Goal: Information Seeking & Learning: Learn about a topic

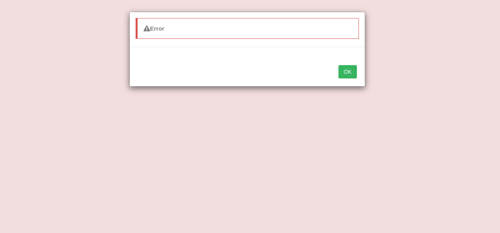
click at [346, 76] on button "OK" at bounding box center [347, 71] width 18 height 13
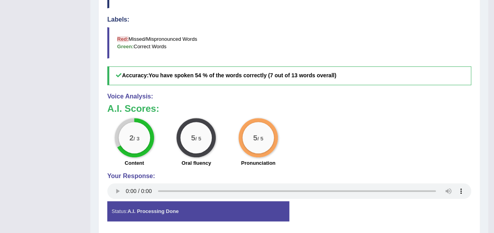
scroll to position [117, 0]
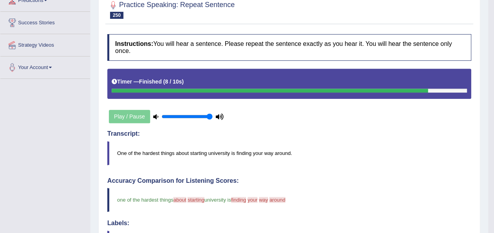
click at [333, 117] on div "Instructions: You will hear a sentence. Please repeat the sentence exactly as y…" at bounding box center [289, 232] width 368 height 405
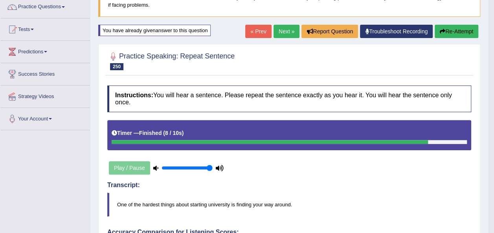
scroll to position [65, 0]
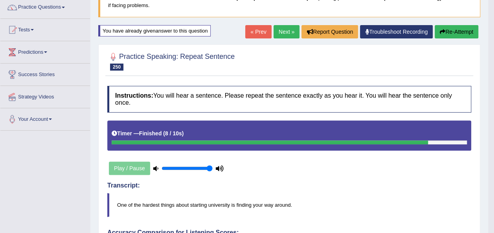
click at [288, 35] on link "Next »" at bounding box center [287, 31] width 26 height 13
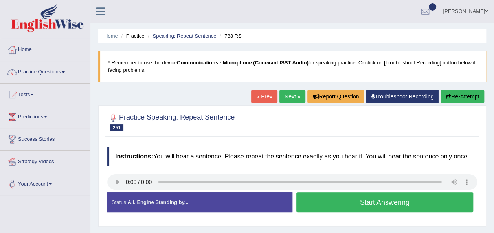
click at [332, 211] on button "Start Answering" at bounding box center [384, 203] width 177 height 20
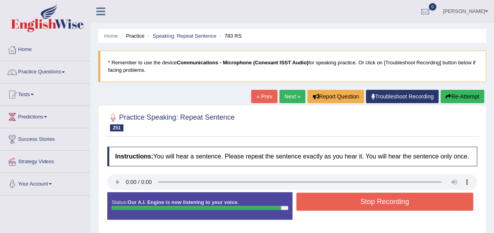
click at [353, 199] on button "Stop Recording" at bounding box center [384, 202] width 177 height 18
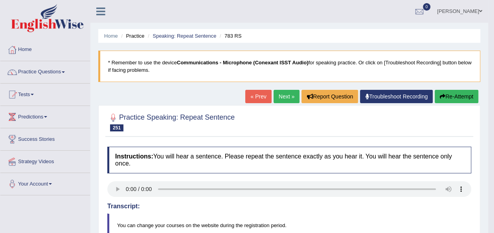
click at [289, 98] on link "Next »" at bounding box center [287, 96] width 26 height 13
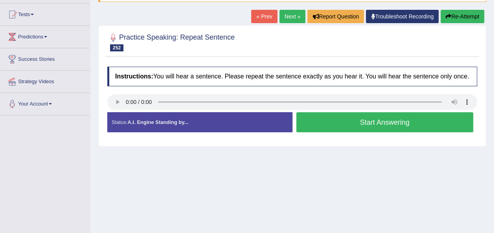
scroll to position [85, 0]
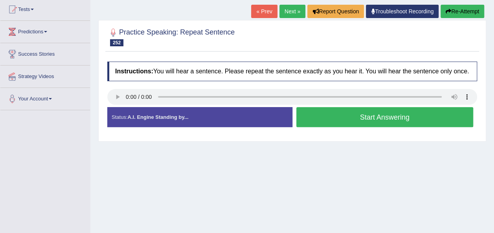
click at [278, 196] on div "Home Practice Speaking: Repeat Sentence 768 RS * Remember to use the device Com…" at bounding box center [292, 111] width 404 height 393
click at [322, 120] on button "Start Answering" at bounding box center [384, 117] width 177 height 20
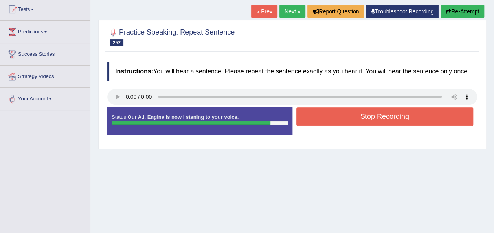
click at [322, 120] on button "Stop Recording" at bounding box center [384, 117] width 177 height 18
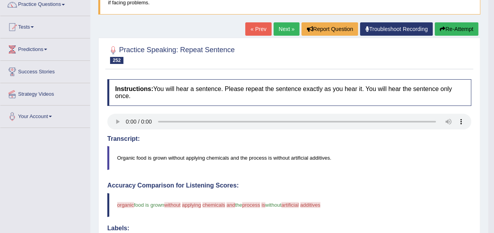
scroll to position [15, 0]
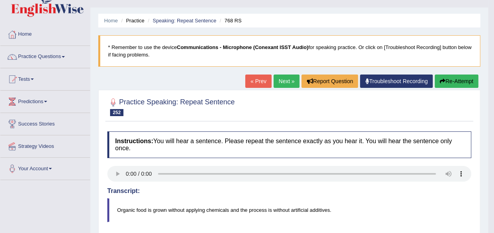
click at [451, 81] on button "Re-Attempt" at bounding box center [457, 81] width 44 height 13
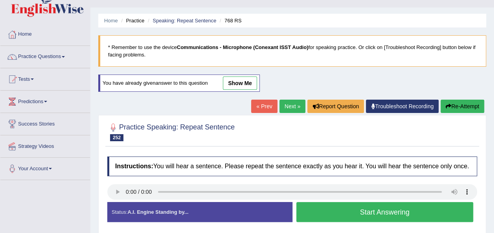
click at [334, 214] on button "Start Answering" at bounding box center [384, 212] width 177 height 20
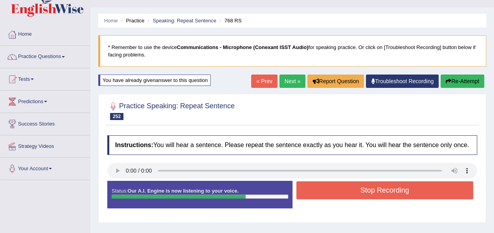
click at [337, 185] on button "Stop Recording" at bounding box center [384, 191] width 177 height 18
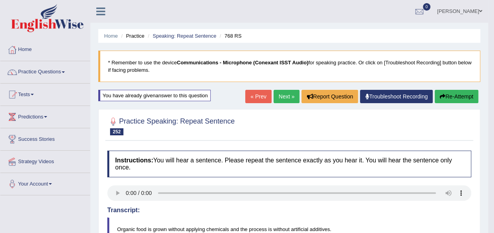
click at [452, 99] on button "Re-Attempt" at bounding box center [457, 96] width 44 height 13
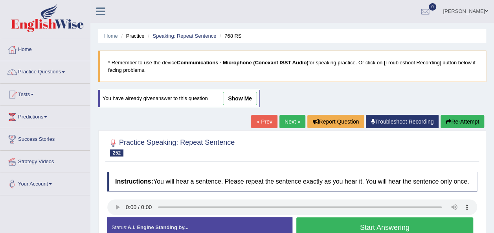
click at [324, 229] on button "Start Answering" at bounding box center [384, 228] width 177 height 20
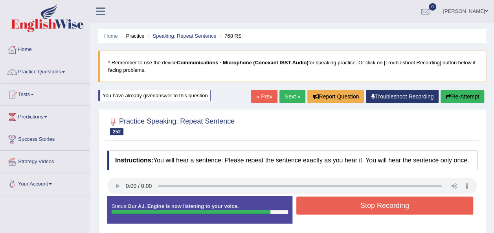
click at [335, 202] on button "Stop Recording" at bounding box center [384, 206] width 177 height 18
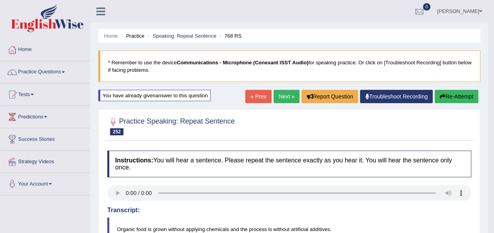
click at [282, 97] on link "Next »" at bounding box center [287, 96] width 26 height 13
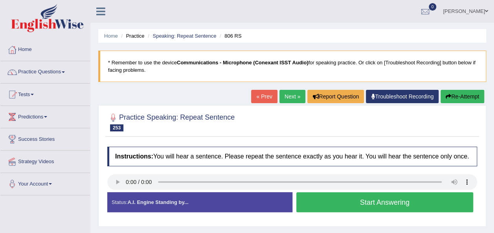
click at [312, 203] on button "Start Answering" at bounding box center [384, 203] width 177 height 20
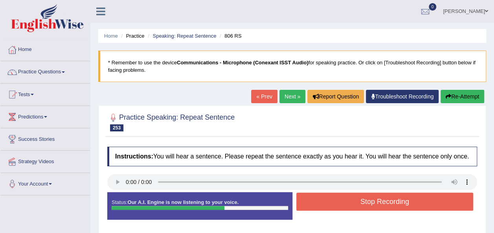
click at [312, 203] on button "Stop Recording" at bounding box center [384, 202] width 177 height 18
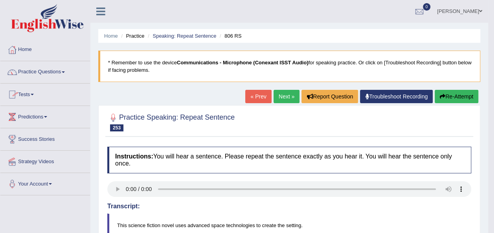
click at [279, 95] on link "Next »" at bounding box center [287, 96] width 26 height 13
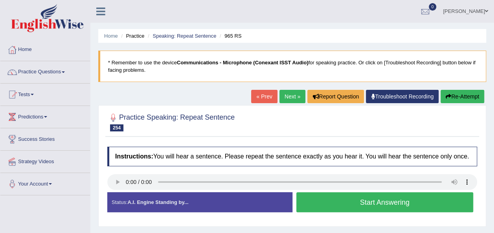
click at [325, 197] on button "Start Answering" at bounding box center [384, 203] width 177 height 20
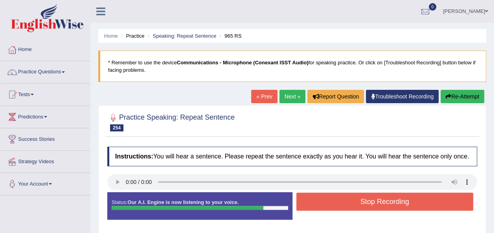
click at [325, 197] on button "Stop Recording" at bounding box center [384, 202] width 177 height 18
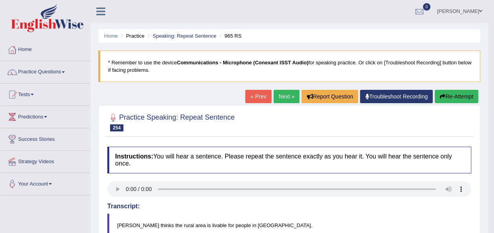
click at [448, 96] on button "Re-Attempt" at bounding box center [457, 96] width 44 height 13
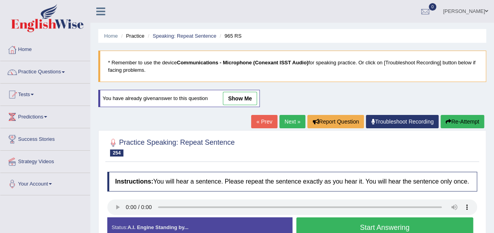
click at [329, 225] on button "Start Answering" at bounding box center [384, 228] width 177 height 20
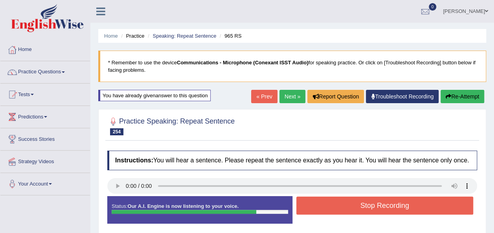
click at [376, 205] on button "Stop Recording" at bounding box center [384, 206] width 177 height 18
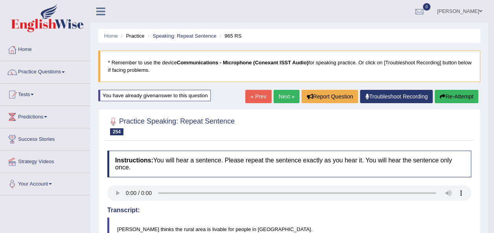
click at [456, 96] on button "Re-Attempt" at bounding box center [457, 96] width 44 height 13
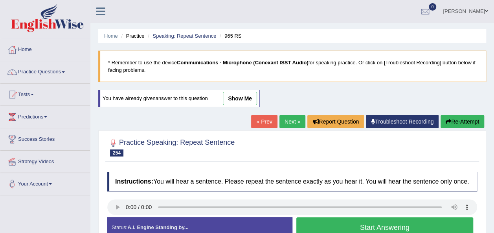
click at [388, 224] on button "Start Answering" at bounding box center [384, 228] width 177 height 20
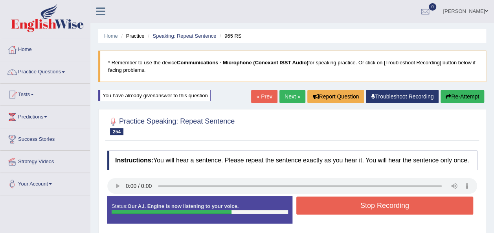
click at [369, 209] on button "Stop Recording" at bounding box center [384, 206] width 177 height 18
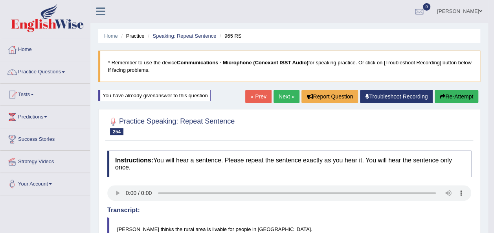
click at [278, 95] on link "Next »" at bounding box center [287, 96] width 26 height 13
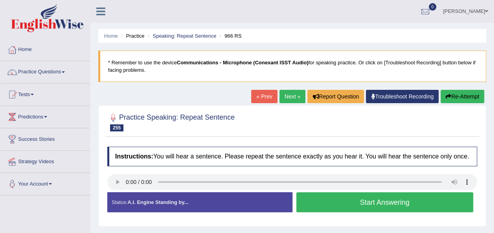
click at [359, 203] on button "Start Answering" at bounding box center [384, 203] width 177 height 20
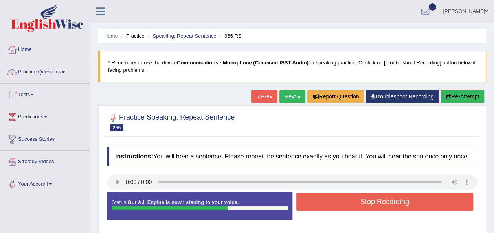
click at [359, 203] on button "Stop Recording" at bounding box center [384, 202] width 177 height 18
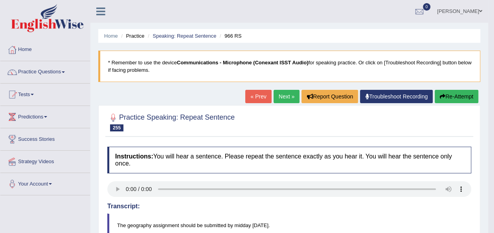
click at [442, 98] on icon "button" at bounding box center [443, 97] width 6 height 6
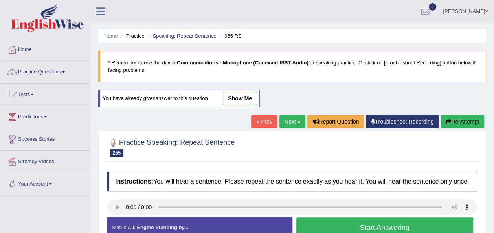
click at [393, 222] on button "Start Answering" at bounding box center [384, 228] width 177 height 20
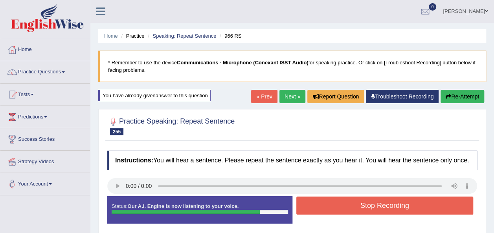
click at [367, 206] on button "Stop Recording" at bounding box center [384, 206] width 177 height 18
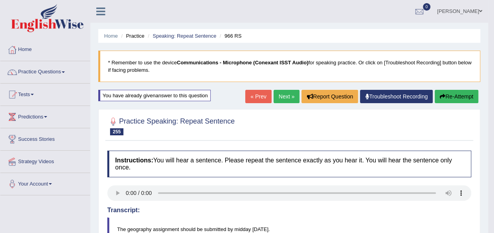
click at [456, 92] on button "Re-Attempt" at bounding box center [457, 96] width 44 height 13
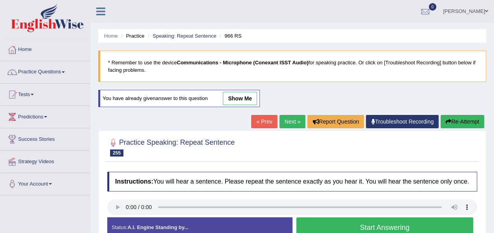
click at [434, 224] on button "Start Answering" at bounding box center [384, 228] width 177 height 20
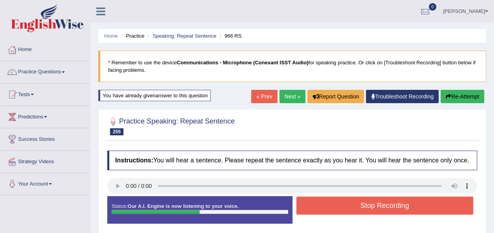
click at [407, 208] on button "Stop Recording" at bounding box center [384, 206] width 177 height 18
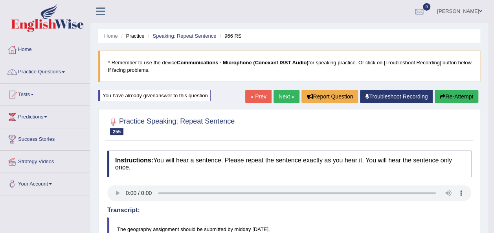
click at [283, 98] on link "Next »" at bounding box center [287, 96] width 26 height 13
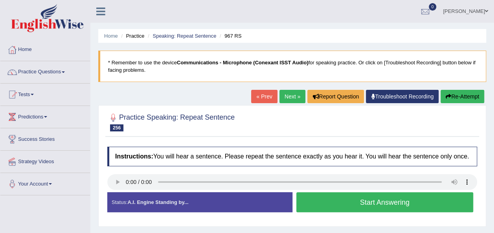
click at [325, 196] on button "Start Answering" at bounding box center [384, 203] width 177 height 20
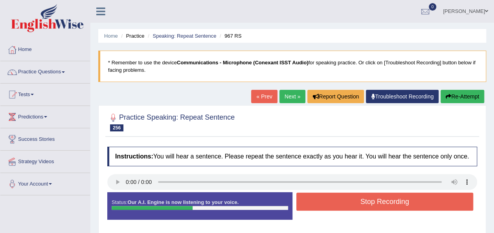
click at [325, 196] on button "Stop Recording" at bounding box center [384, 202] width 177 height 18
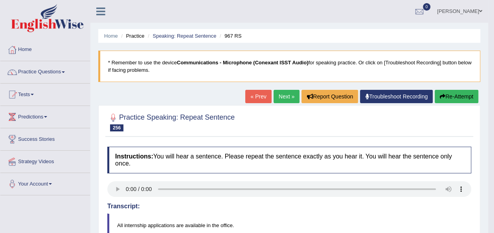
click at [290, 96] on link "Next »" at bounding box center [287, 96] width 26 height 13
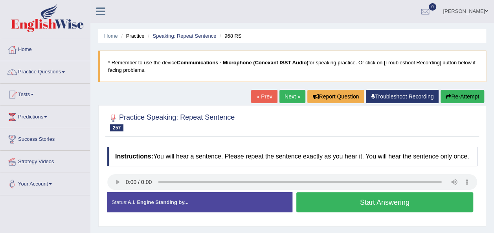
click at [325, 209] on button "Start Answering" at bounding box center [384, 203] width 177 height 20
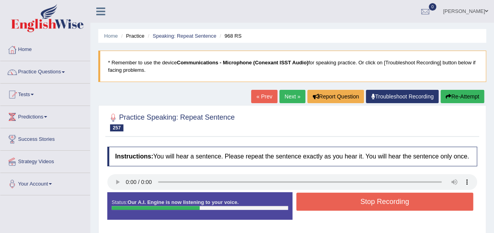
click at [325, 198] on button "Stop Recording" at bounding box center [384, 202] width 177 height 18
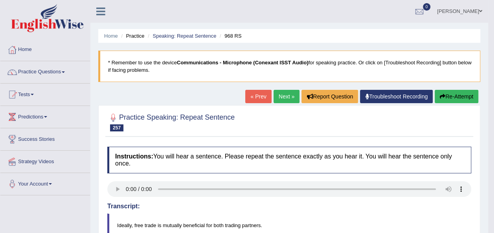
click at [459, 96] on button "Re-Attempt" at bounding box center [457, 96] width 44 height 13
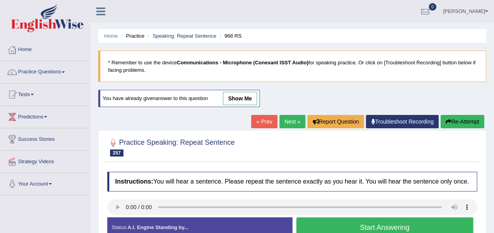
click at [321, 224] on button "Start Answering" at bounding box center [384, 228] width 177 height 20
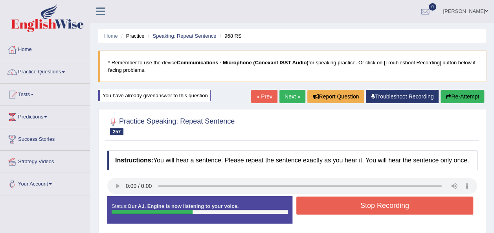
click at [316, 210] on button "Stop Recording" at bounding box center [384, 206] width 177 height 18
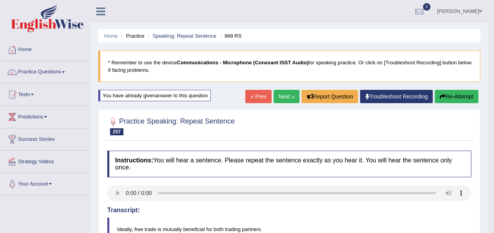
click at [326, 218] on blockquote "Ideally, free trade is mutually beneficial for both trading partners." at bounding box center [289, 230] width 364 height 24
click at [455, 94] on button "Re-Attempt" at bounding box center [457, 96] width 44 height 13
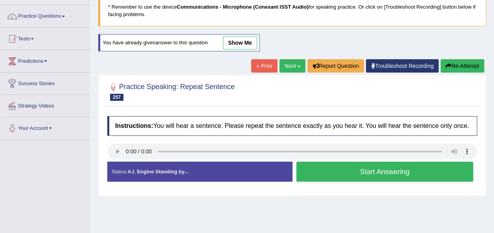
scroll to position [62, 0]
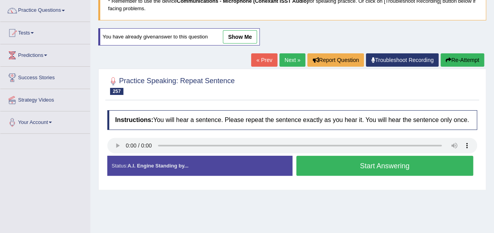
click at [342, 159] on button "Start Answering" at bounding box center [384, 166] width 177 height 20
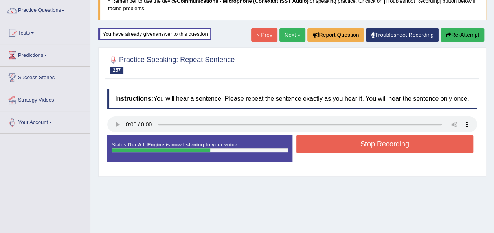
click at [364, 142] on button "Stop Recording" at bounding box center [384, 144] width 177 height 18
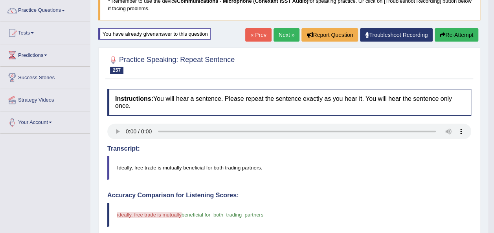
click at [453, 31] on button "Re-Attempt" at bounding box center [457, 34] width 44 height 13
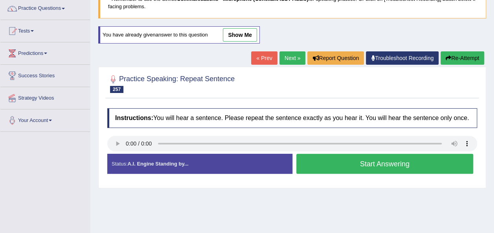
click at [307, 168] on button "Start Answering" at bounding box center [384, 164] width 177 height 20
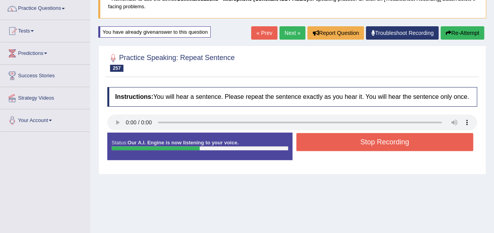
click at [316, 137] on button "Stop Recording" at bounding box center [384, 142] width 177 height 18
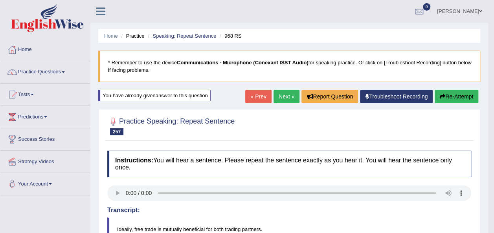
click at [281, 97] on link "Next »" at bounding box center [287, 96] width 26 height 13
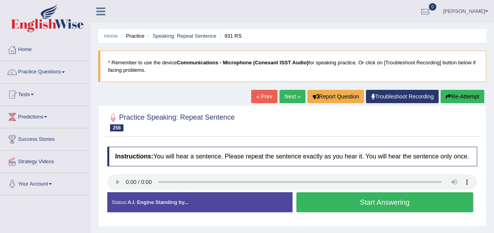
click at [310, 170] on div "Instructions: You will hear a sentence. Please repeat the sentence exactly as y…" at bounding box center [292, 183] width 374 height 80
click at [314, 204] on button "Start Answering" at bounding box center [384, 203] width 177 height 20
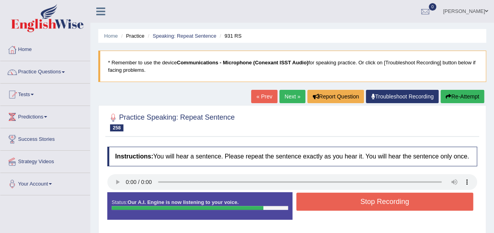
click at [329, 203] on button "Stop Recording" at bounding box center [384, 202] width 177 height 18
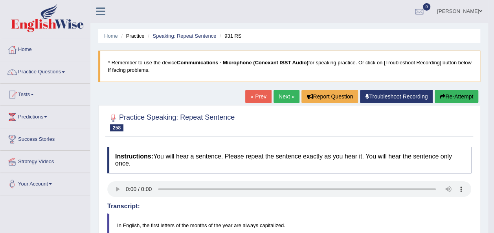
click at [441, 93] on button "Re-Attempt" at bounding box center [457, 96] width 44 height 13
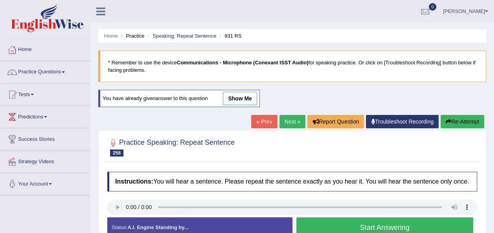
click at [299, 222] on button "Start Answering" at bounding box center [384, 228] width 177 height 20
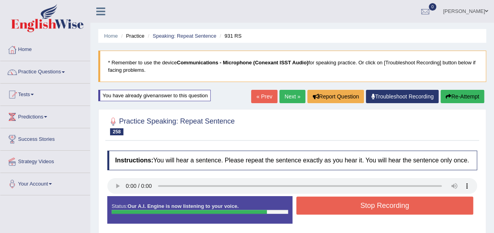
drag, startPoint x: 299, startPoint y: 222, endPoint x: 319, endPoint y: 205, distance: 26.2
click at [319, 205] on div "Status: Our A.I. Engine is now listening to your voice. Start Answering Stop Re…" at bounding box center [292, 214] width 370 height 35
click at [319, 205] on button "Stop Recording" at bounding box center [384, 206] width 177 height 18
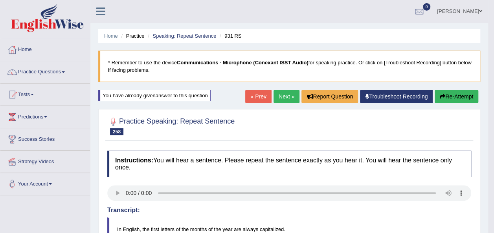
click at [460, 90] on button "Re-Attempt" at bounding box center [457, 96] width 44 height 13
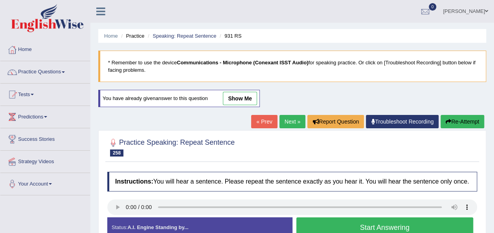
click at [338, 224] on button "Start Answering" at bounding box center [384, 228] width 177 height 20
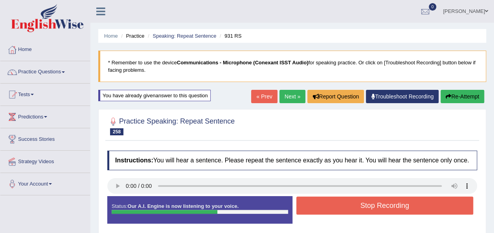
click at [340, 205] on button "Stop Recording" at bounding box center [384, 206] width 177 height 18
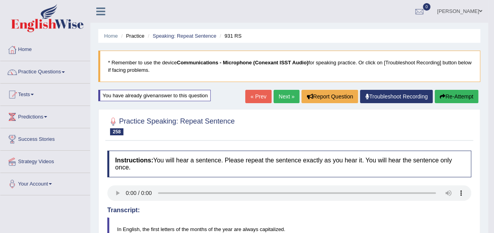
click at [287, 95] on link "Next »" at bounding box center [287, 96] width 26 height 13
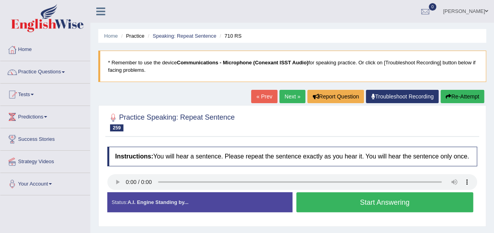
click at [301, 221] on div "Instructions: You will hear a sentence. Please repeat the sentence exactly as y…" at bounding box center [292, 183] width 374 height 80
click at [340, 203] on button "Start Answering" at bounding box center [384, 203] width 177 height 20
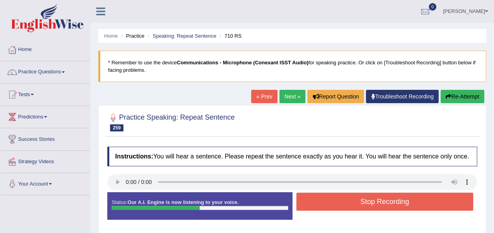
click at [340, 203] on button "Stop Recording" at bounding box center [384, 202] width 177 height 18
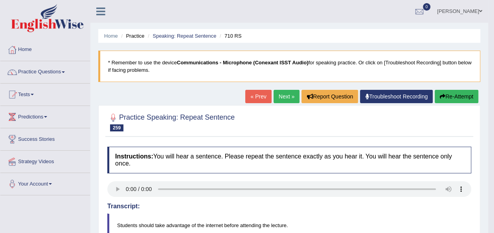
click at [454, 94] on button "Re-Attempt" at bounding box center [457, 96] width 44 height 13
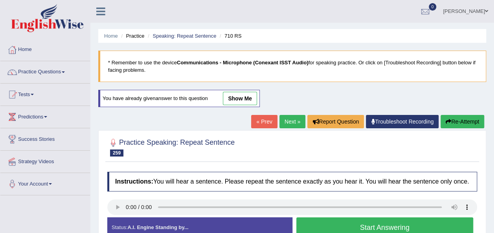
click at [309, 224] on button "Start Answering" at bounding box center [384, 228] width 177 height 20
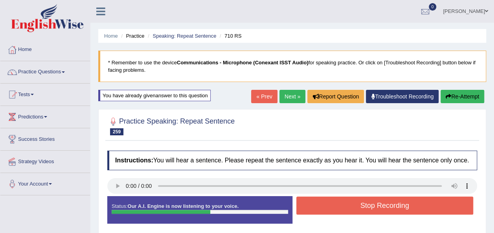
click at [342, 208] on button "Stop Recording" at bounding box center [384, 206] width 177 height 18
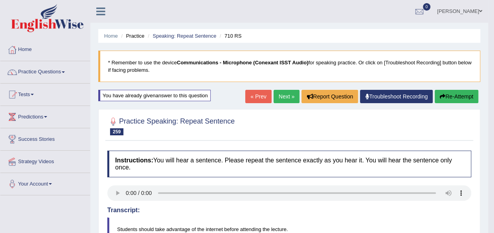
click at [461, 94] on button "Re-Attempt" at bounding box center [457, 96] width 44 height 13
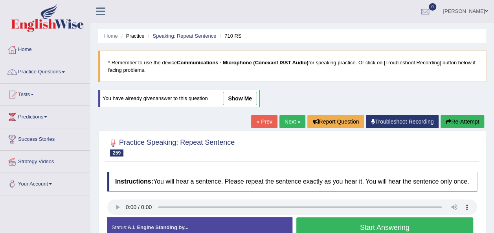
click at [392, 226] on button "Start Answering" at bounding box center [384, 228] width 177 height 20
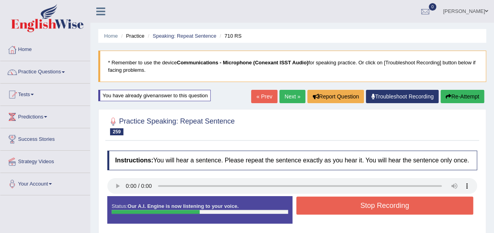
click at [364, 208] on button "Stop Recording" at bounding box center [384, 206] width 177 height 18
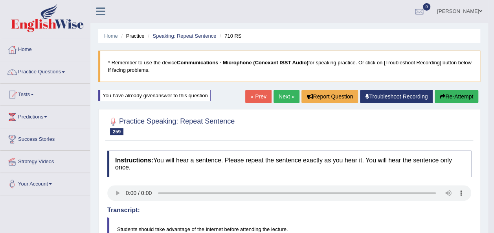
click at [288, 94] on link "Next »" at bounding box center [287, 96] width 26 height 13
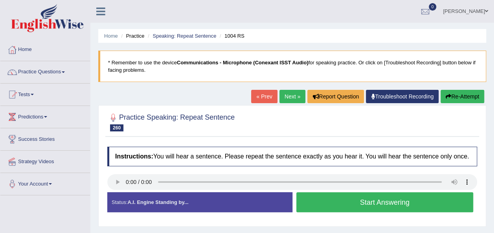
click at [278, 221] on div "Instructions: You will hear a sentence. Please repeat the sentence exactly as y…" at bounding box center [292, 183] width 374 height 80
click at [322, 201] on button "Start Answering" at bounding box center [384, 203] width 177 height 20
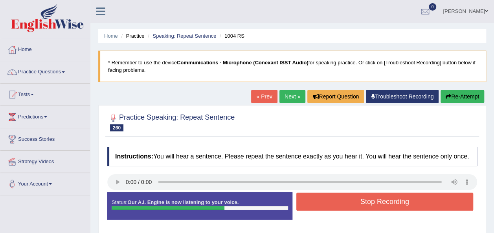
click at [322, 201] on button "Stop Recording" at bounding box center [384, 202] width 177 height 18
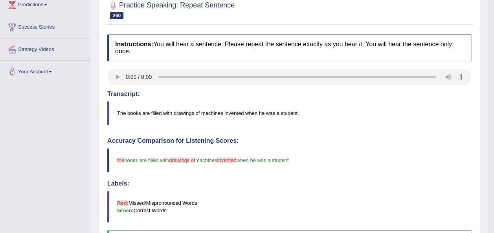
scroll to position [94, 0]
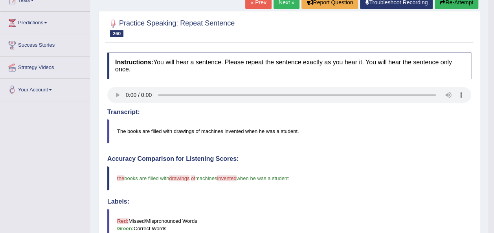
click at [444, 1] on icon "button" at bounding box center [443, 3] width 6 height 6
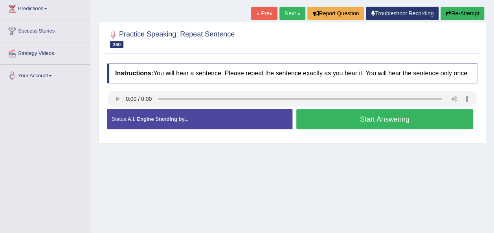
scroll to position [94, 0]
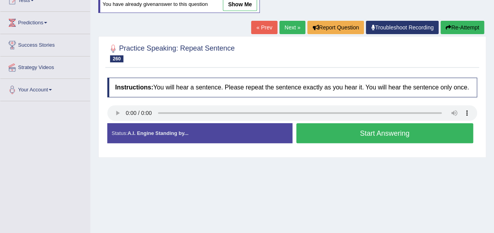
click at [315, 125] on button "Start Answering" at bounding box center [384, 133] width 177 height 20
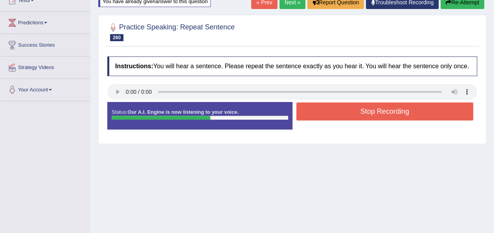
click at [361, 109] on button "Stop Recording" at bounding box center [384, 112] width 177 height 18
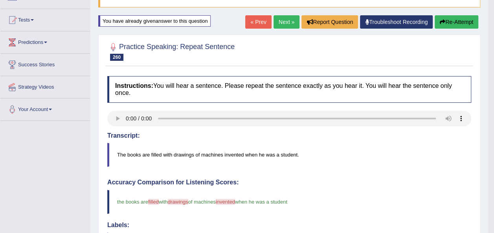
scroll to position [47, 0]
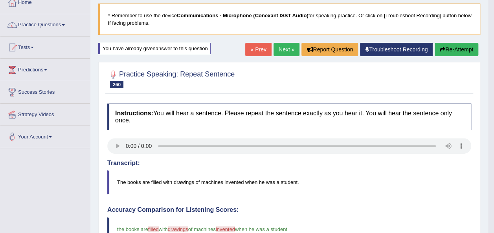
click at [291, 49] on link "Next »" at bounding box center [287, 49] width 26 height 13
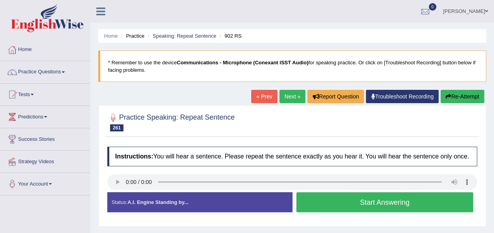
click at [353, 207] on button "Start Answering" at bounding box center [384, 203] width 177 height 20
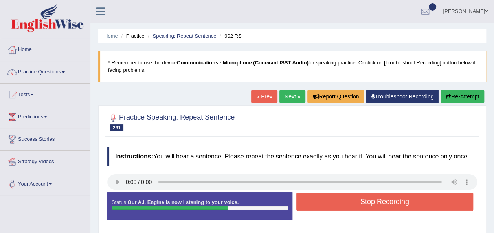
click at [351, 205] on button "Stop Recording" at bounding box center [384, 202] width 177 height 18
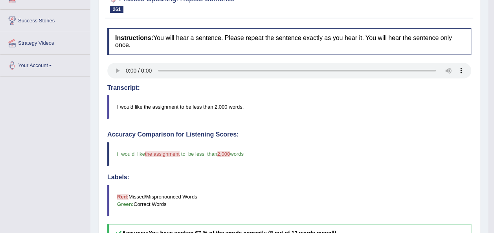
scroll to position [47, 0]
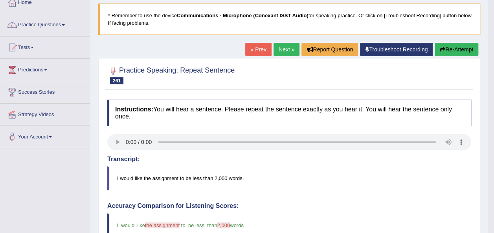
click at [457, 50] on button "Re-Attempt" at bounding box center [457, 49] width 44 height 13
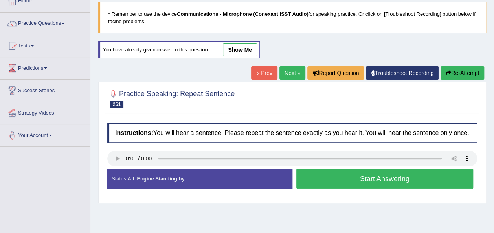
scroll to position [47, 0]
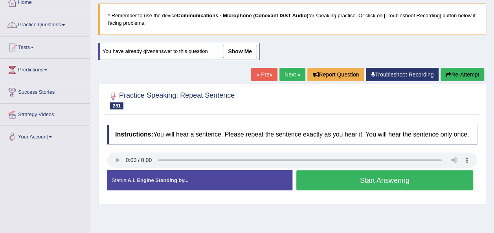
click at [332, 174] on button "Start Answering" at bounding box center [384, 181] width 177 height 20
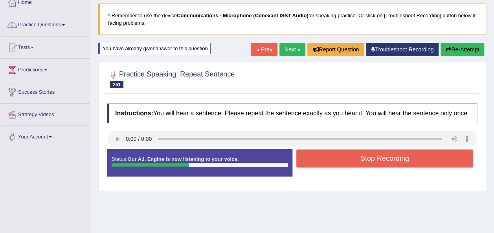
click at [322, 164] on button "Stop Recording" at bounding box center [384, 159] width 177 height 18
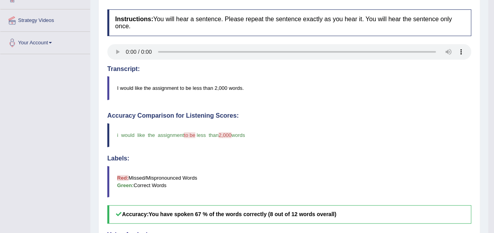
scroll to position [0, 0]
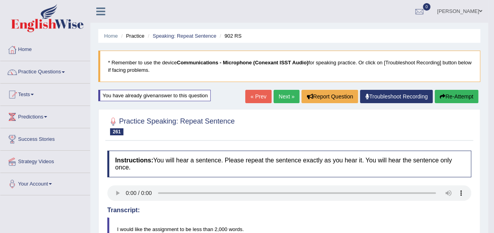
click at [456, 91] on button "Re-Attempt" at bounding box center [457, 96] width 44 height 13
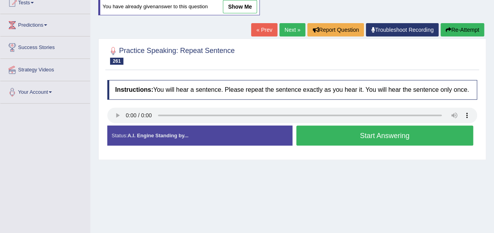
scroll to position [92, 0]
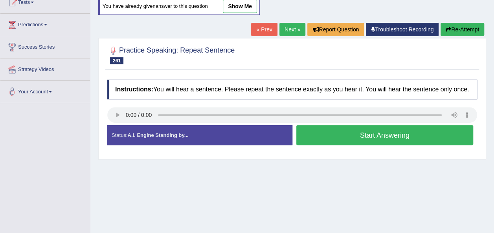
click at [400, 136] on button "Start Answering" at bounding box center [384, 135] width 177 height 20
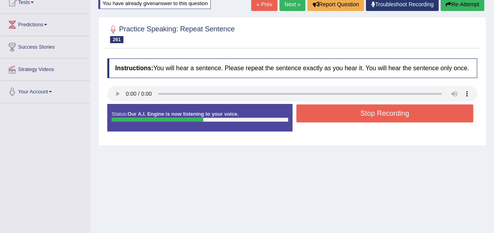
click at [386, 114] on button "Stop Recording" at bounding box center [384, 114] width 177 height 18
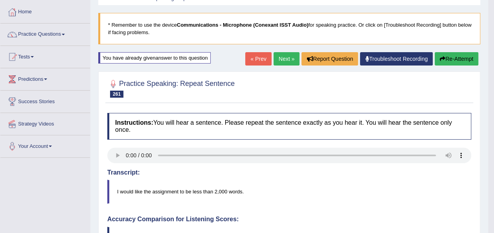
scroll to position [29, 0]
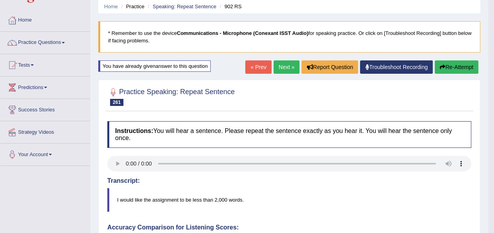
click at [437, 61] on button "Re-Attempt" at bounding box center [457, 67] width 44 height 13
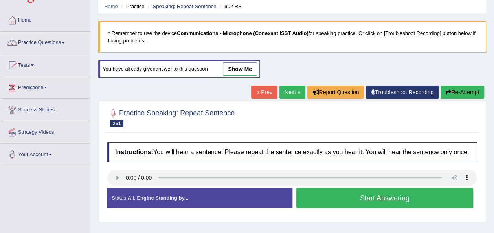
scroll to position [62, 0]
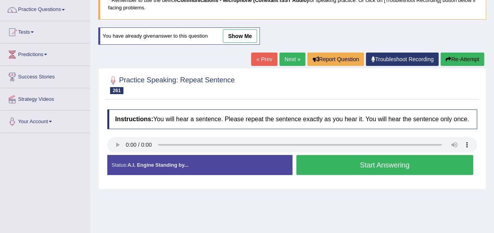
click at [358, 164] on button "Start Answering" at bounding box center [384, 165] width 177 height 20
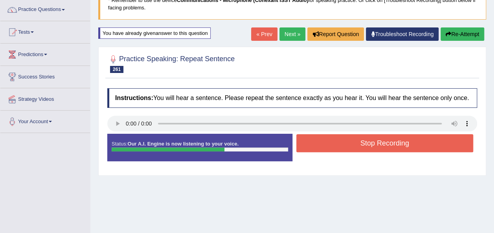
click at [349, 137] on button "Stop Recording" at bounding box center [384, 143] width 177 height 18
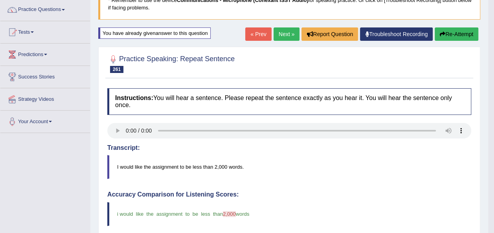
click at [329, 191] on h4 "Accuracy Comparison for Listening Scores:" at bounding box center [289, 194] width 364 height 7
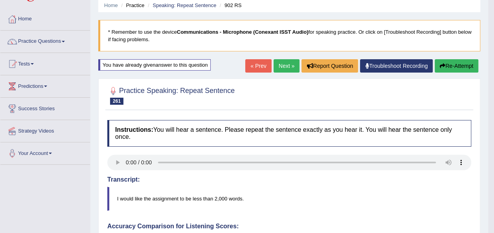
scroll to position [0, 0]
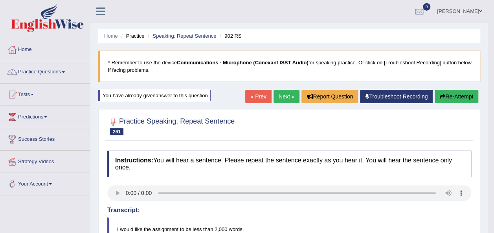
click at [286, 94] on link "Next »" at bounding box center [287, 96] width 26 height 13
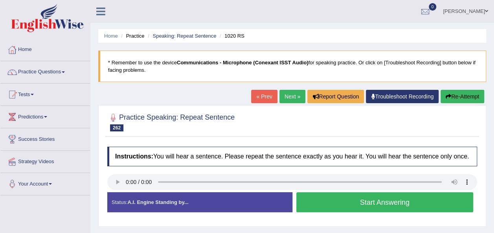
click at [322, 202] on button "Start Answering" at bounding box center [384, 203] width 177 height 20
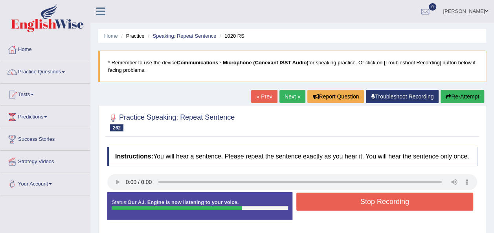
click at [322, 202] on button "Stop Recording" at bounding box center [384, 202] width 177 height 18
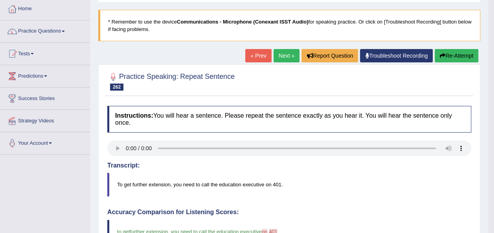
scroll to position [16, 0]
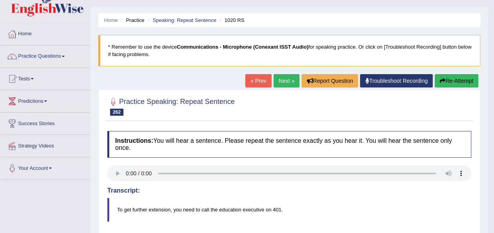
click at [289, 77] on link "Next »" at bounding box center [287, 80] width 26 height 13
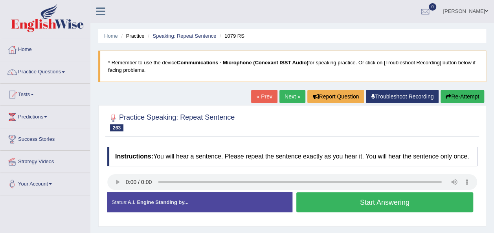
click at [413, 209] on button "Start Answering" at bounding box center [384, 203] width 177 height 20
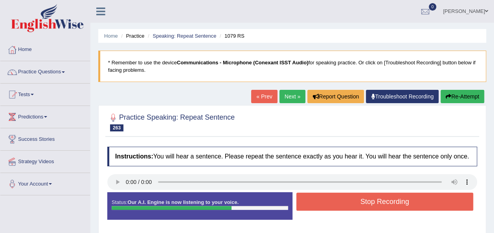
click at [401, 203] on button "Stop Recording" at bounding box center [384, 202] width 177 height 18
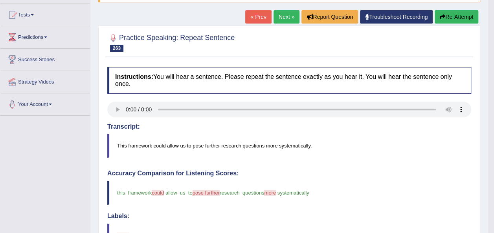
scroll to position [79, 0]
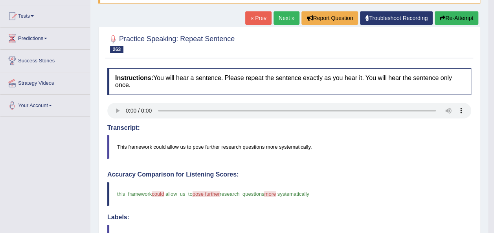
click at [451, 20] on button "Re-Attempt" at bounding box center [457, 17] width 44 height 13
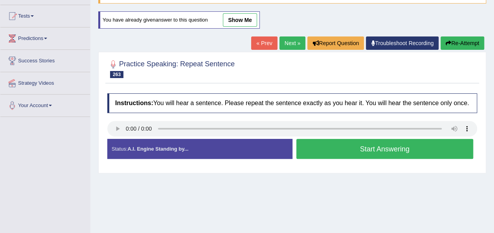
click at [318, 139] on button "Start Answering" at bounding box center [384, 149] width 177 height 20
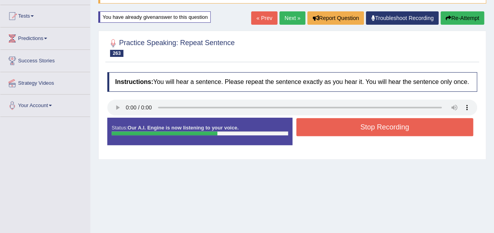
click at [315, 122] on button "Stop Recording" at bounding box center [384, 127] width 177 height 18
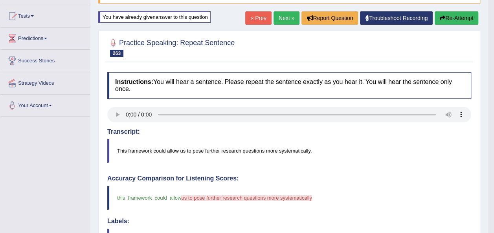
click at [461, 17] on button "Re-Attempt" at bounding box center [457, 17] width 44 height 13
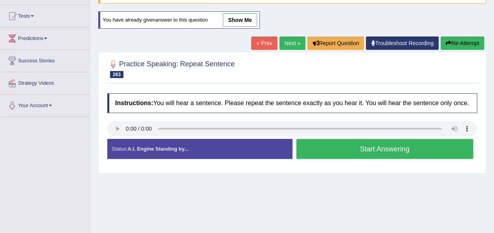
click at [329, 145] on button "Start Answering" at bounding box center [384, 149] width 177 height 20
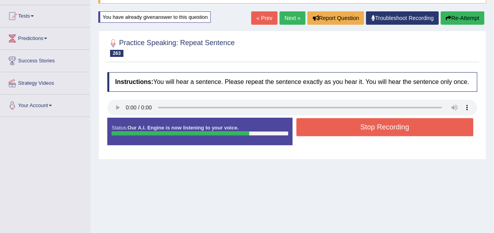
click at [326, 125] on button "Stop Recording" at bounding box center [384, 127] width 177 height 18
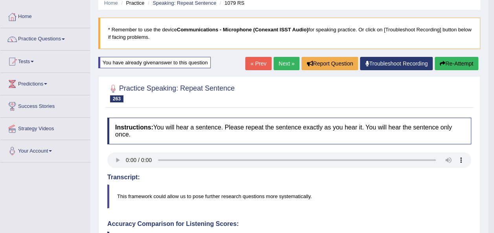
scroll to position [31, 0]
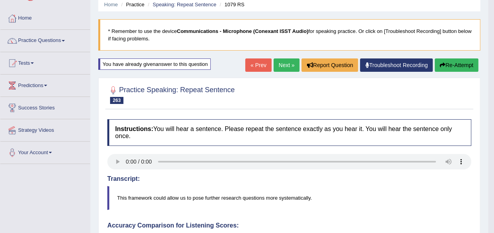
click at [279, 65] on link "Next »" at bounding box center [287, 65] width 26 height 13
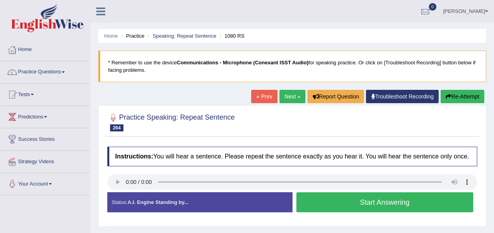
scroll to position [70, 0]
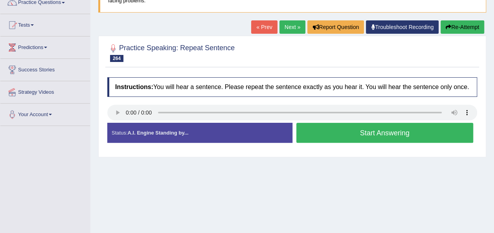
click at [310, 130] on button "Start Answering" at bounding box center [384, 133] width 177 height 20
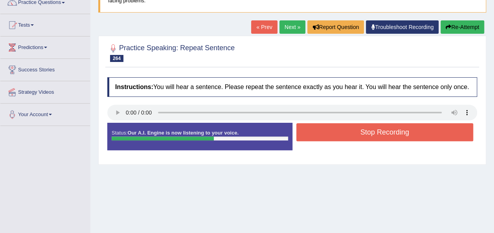
click at [310, 130] on button "Stop Recording" at bounding box center [384, 132] width 177 height 18
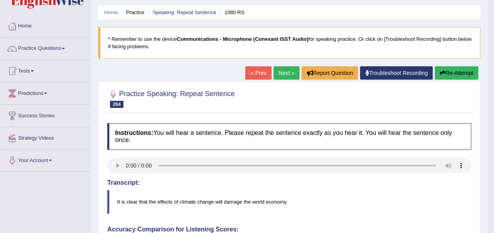
scroll to position [22, 0]
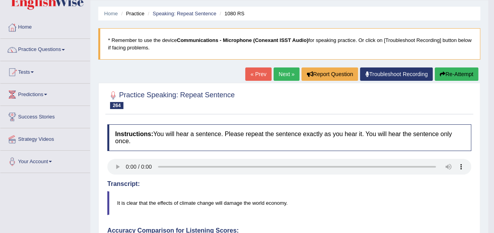
click at [282, 79] on link "Next »" at bounding box center [287, 74] width 26 height 13
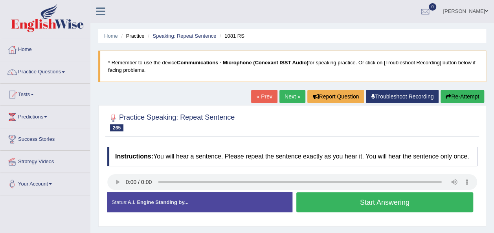
click at [305, 200] on button "Start Answering" at bounding box center [384, 203] width 177 height 20
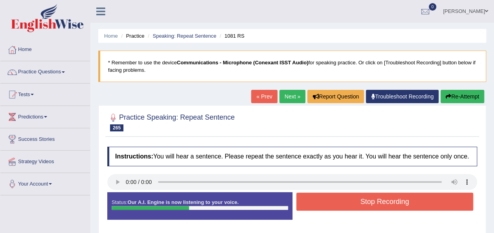
click at [305, 200] on button "Stop Recording" at bounding box center [384, 202] width 177 height 18
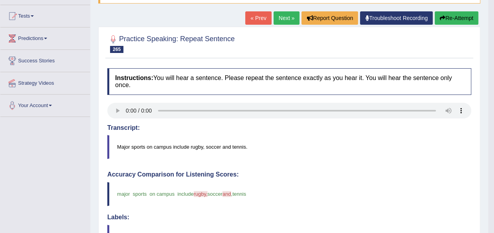
scroll to position [63, 0]
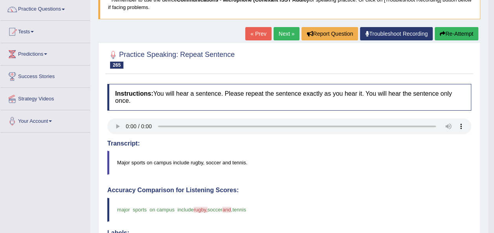
click at [441, 31] on icon "button" at bounding box center [443, 34] width 6 height 6
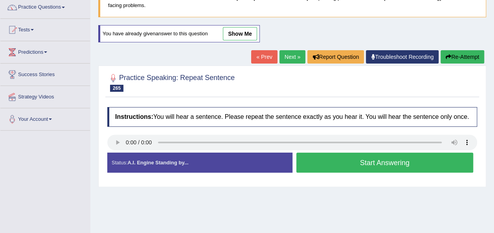
click at [377, 159] on button "Start Answering" at bounding box center [384, 163] width 177 height 20
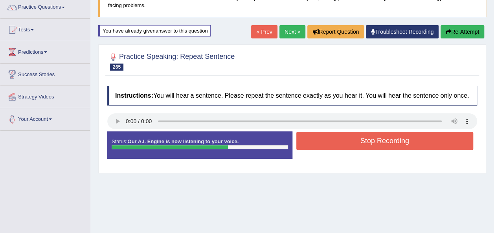
click at [360, 135] on button "Stop Recording" at bounding box center [384, 141] width 177 height 18
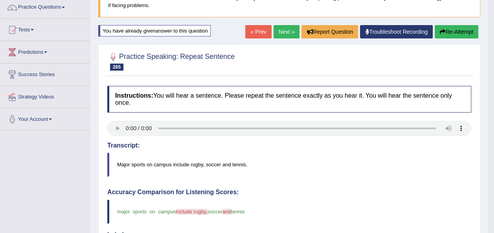
click at [446, 31] on button "Re-Attempt" at bounding box center [457, 31] width 44 height 13
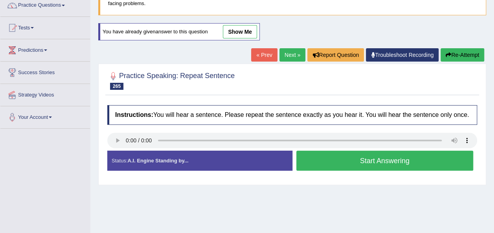
click at [391, 162] on button "Start Answering" at bounding box center [384, 161] width 177 height 20
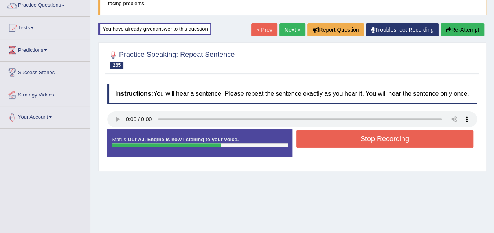
click at [329, 142] on button "Stop Recording" at bounding box center [384, 139] width 177 height 18
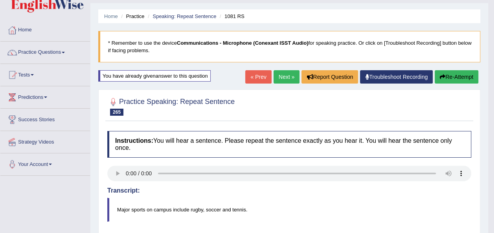
scroll to position [35, 0]
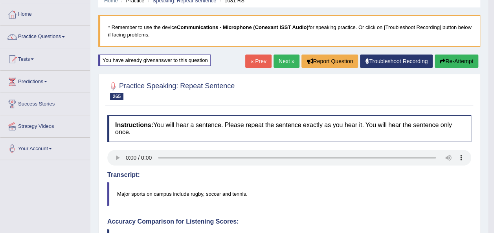
click at [443, 59] on icon "button" at bounding box center [443, 62] width 6 height 6
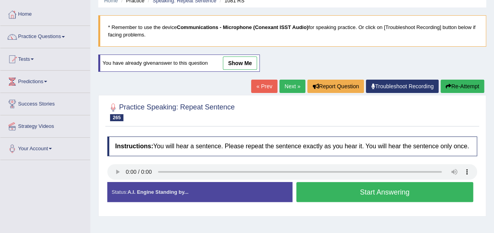
click at [331, 191] on button "Start Answering" at bounding box center [384, 192] width 177 height 20
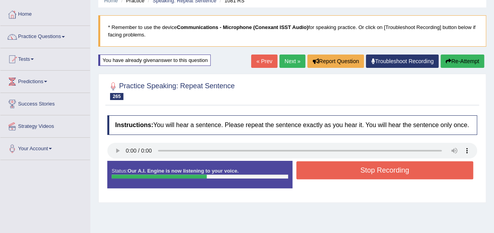
click at [328, 171] on button "Stop Recording" at bounding box center [384, 171] width 177 height 18
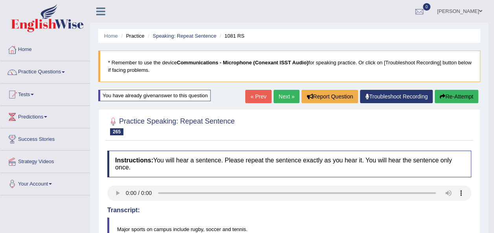
click at [289, 96] on link "Next »" at bounding box center [287, 96] width 26 height 13
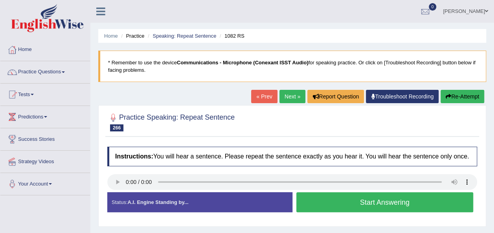
click at [317, 204] on button "Start Answering" at bounding box center [384, 203] width 177 height 20
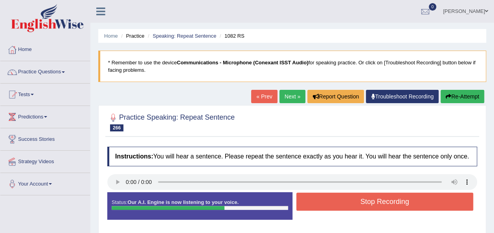
click at [309, 200] on button "Stop Recording" at bounding box center [384, 202] width 177 height 18
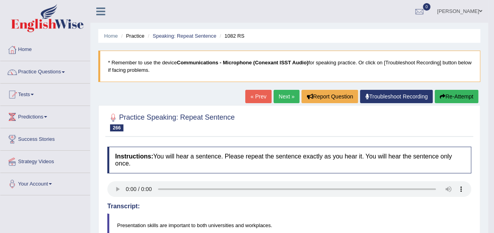
click at [447, 98] on button "Re-Attempt" at bounding box center [457, 96] width 44 height 13
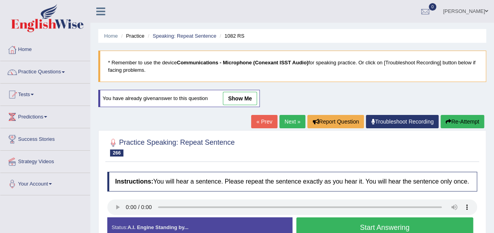
click at [321, 222] on button "Start Answering" at bounding box center [384, 228] width 177 height 20
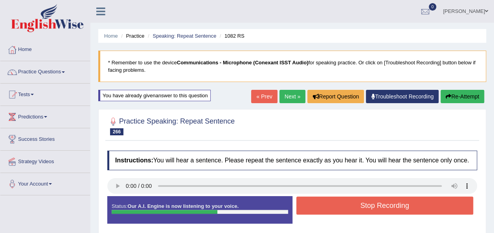
click at [319, 206] on button "Stop Recording" at bounding box center [384, 206] width 177 height 18
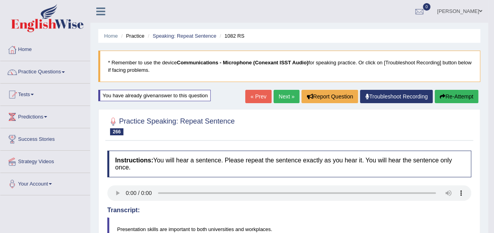
click at [281, 95] on link "Next »" at bounding box center [287, 96] width 26 height 13
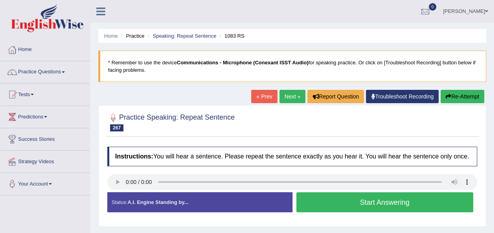
click at [348, 206] on button "Start Answering" at bounding box center [384, 203] width 177 height 20
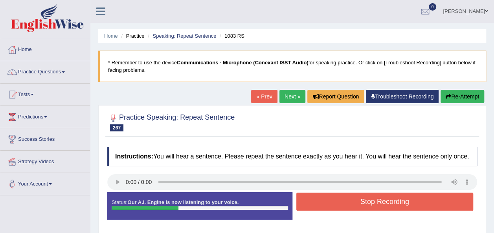
click at [348, 206] on button "Stop Recording" at bounding box center [384, 202] width 177 height 18
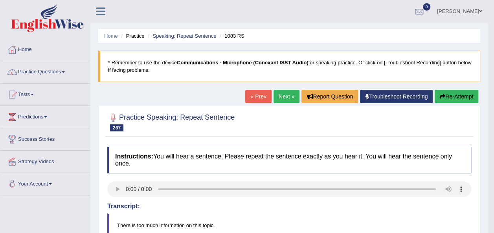
drag, startPoint x: 498, startPoint y: 93, endPoint x: 500, endPoint y: 133, distance: 39.7
click at [288, 100] on link "Next »" at bounding box center [287, 96] width 26 height 13
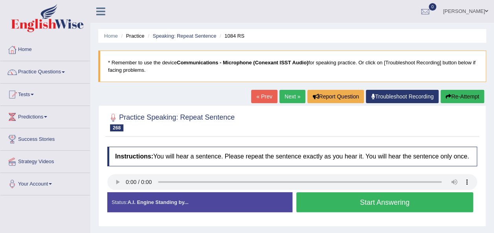
click at [360, 202] on button "Start Answering" at bounding box center [384, 203] width 177 height 20
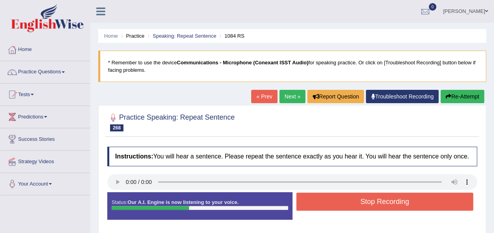
click at [360, 202] on button "Stop Recording" at bounding box center [384, 202] width 177 height 18
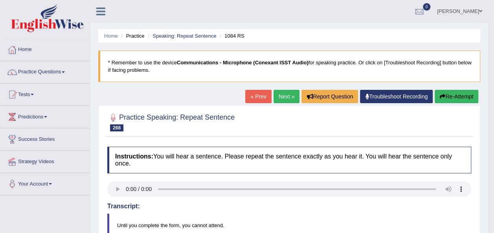
click at [494, 74] on html "Toggle navigation Home Practice Questions Speaking Practice Read Aloud Repeat S…" at bounding box center [247, 116] width 494 height 233
click at [444, 93] on button "Re-Attempt" at bounding box center [457, 96] width 44 height 13
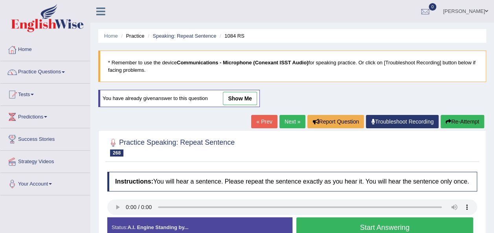
click at [368, 223] on button "Start Answering" at bounding box center [384, 228] width 177 height 20
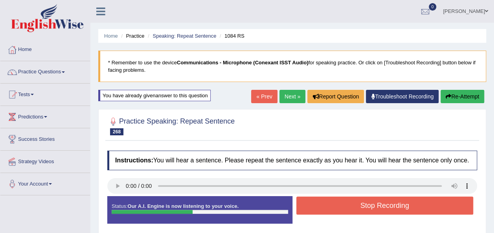
click at [349, 207] on button "Stop Recording" at bounding box center [384, 206] width 177 height 18
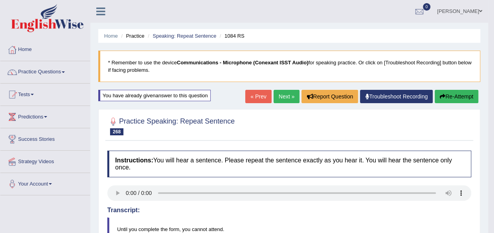
click at [281, 94] on link "Next »" at bounding box center [287, 96] width 26 height 13
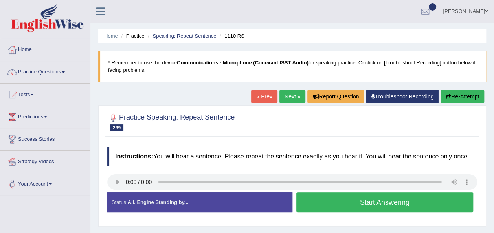
scroll to position [145, 0]
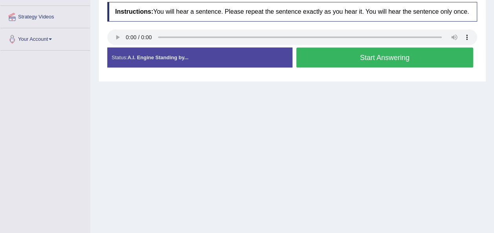
click at [262, 173] on div "Home Practice Speaking: Repeat Sentence 1110 RS * Remember to use the device Co…" at bounding box center [292, 51] width 404 height 393
click at [318, 56] on button "Start Answering" at bounding box center [384, 58] width 177 height 20
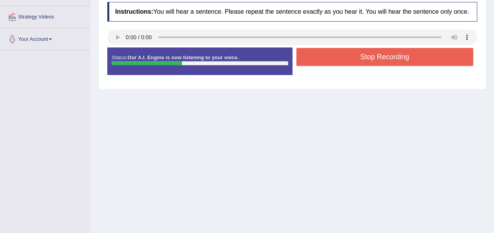
click at [318, 56] on button "Stop Recording" at bounding box center [384, 57] width 177 height 18
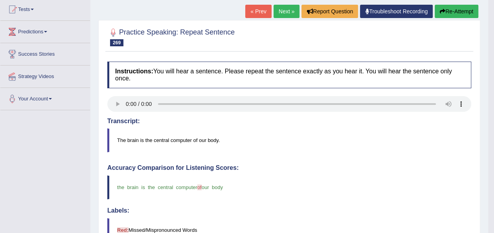
scroll to position [66, 0]
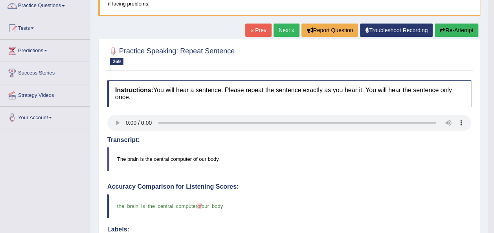
click at [284, 28] on link "Next »" at bounding box center [287, 30] width 26 height 13
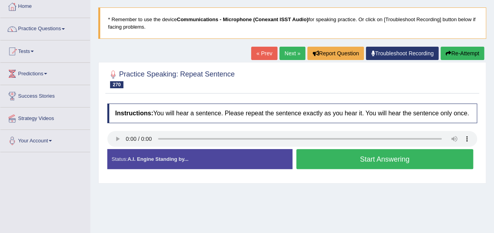
scroll to position [51, 0]
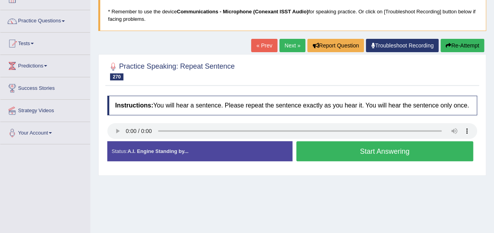
click at [318, 147] on button "Start Answering" at bounding box center [384, 152] width 177 height 20
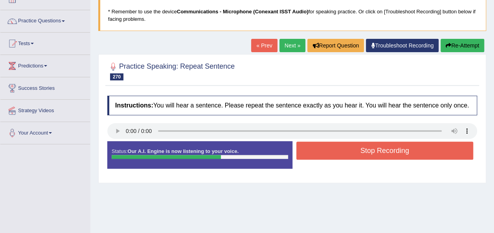
click at [318, 147] on button "Stop Recording" at bounding box center [384, 151] width 177 height 18
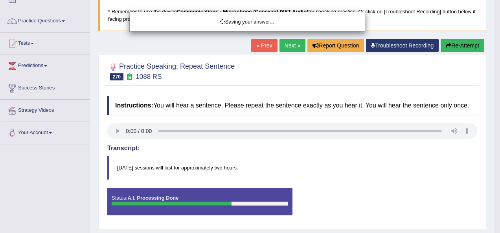
click at [454, 39] on div "Saving your answer..." at bounding box center [250, 116] width 500 height 233
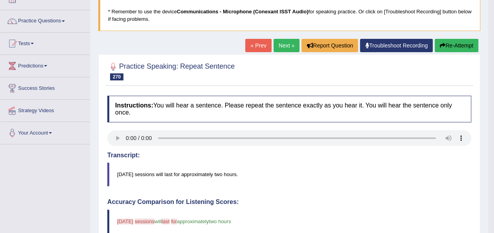
click at [454, 41] on button "Re-Attempt" at bounding box center [457, 45] width 44 height 13
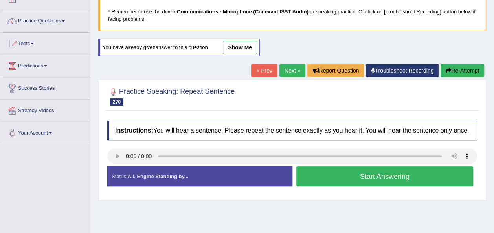
click at [334, 174] on button "Start Answering" at bounding box center [384, 177] width 177 height 20
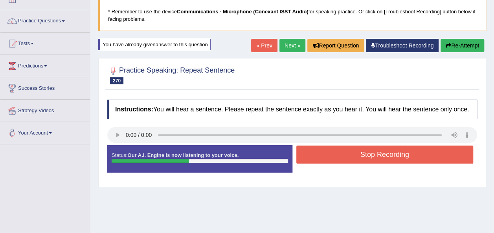
click at [338, 158] on button "Stop Recording" at bounding box center [384, 155] width 177 height 18
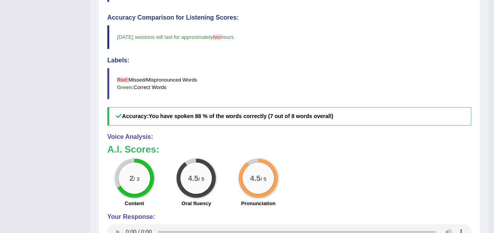
scroll to position [36, 0]
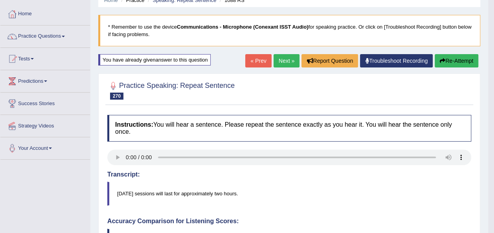
click at [458, 57] on button "Re-Attempt" at bounding box center [457, 60] width 44 height 13
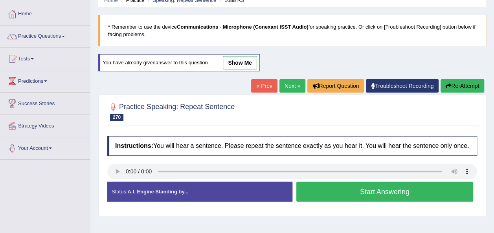
click at [357, 190] on button "Start Answering" at bounding box center [384, 192] width 177 height 20
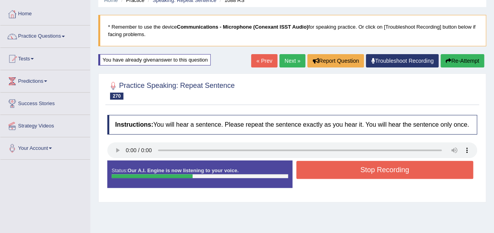
click at [347, 174] on button "Stop Recording" at bounding box center [384, 170] width 177 height 18
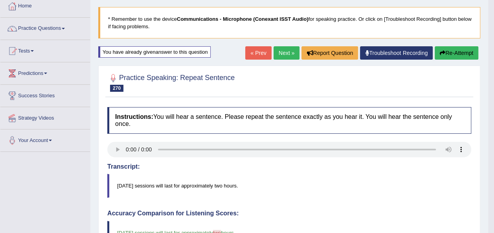
scroll to position [4, 0]
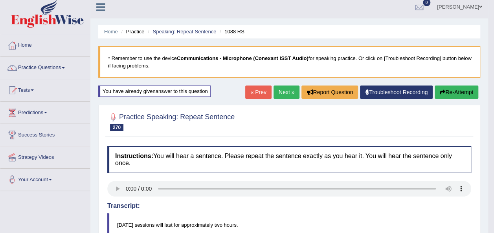
click at [64, 66] on link "Practice Questions" at bounding box center [45, 67] width 90 height 20
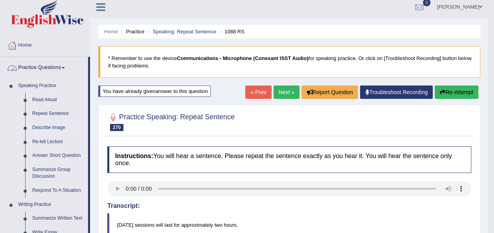
click at [50, 125] on link "Describe Image" at bounding box center [58, 128] width 59 height 14
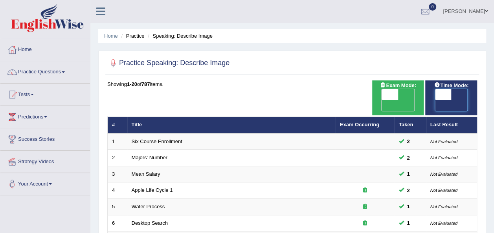
click at [437, 96] on span at bounding box center [443, 94] width 17 height 11
checkbox input "true"
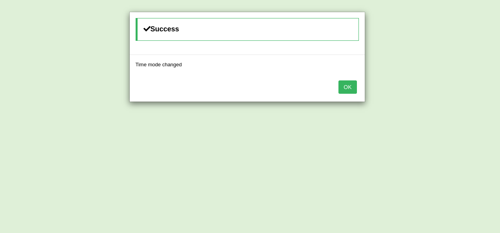
click at [344, 88] on button "OK" at bounding box center [347, 87] width 18 height 13
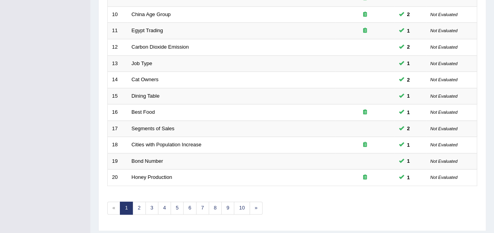
scroll to position [276, 0]
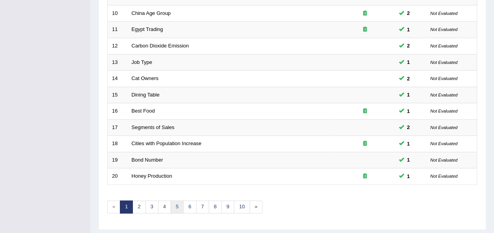
click at [172, 201] on link "5" at bounding box center [177, 207] width 13 height 13
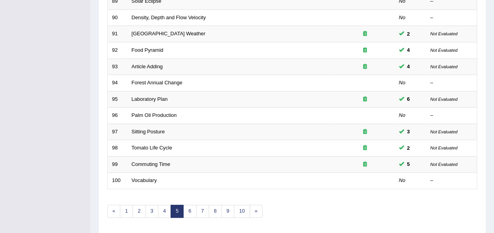
scroll to position [283, 0]
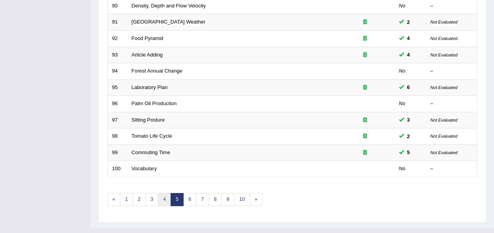
click at [164, 193] on link "4" at bounding box center [164, 199] width 13 height 13
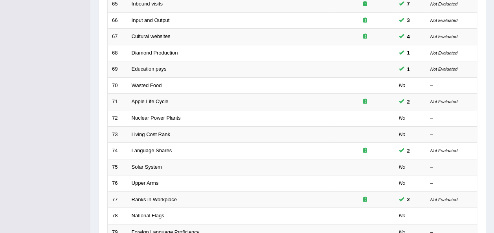
scroll to position [207, 0]
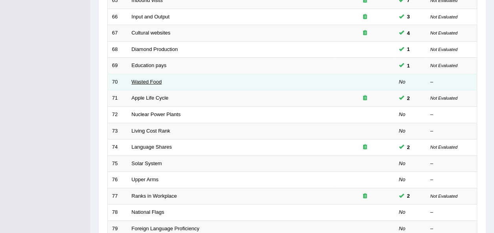
click at [138, 79] on link "Wasted Food" at bounding box center [147, 82] width 30 height 6
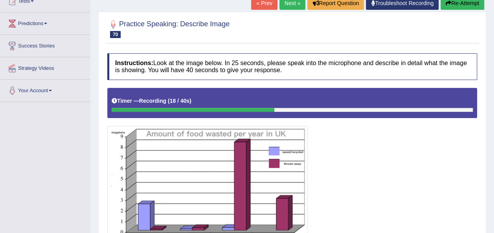
scroll to position [90, 0]
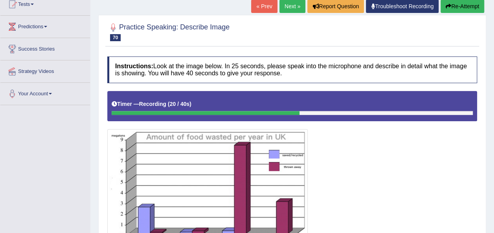
click at [447, 4] on icon "button" at bounding box center [449, 7] width 6 height 6
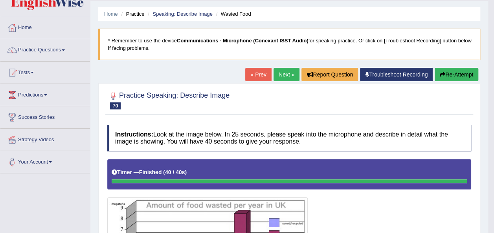
scroll to position [14, 0]
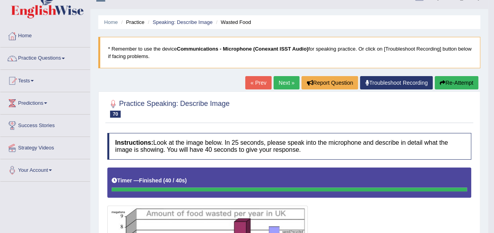
click at [286, 81] on link "Next »" at bounding box center [287, 82] width 26 height 13
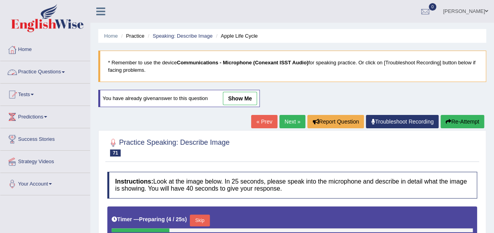
click at [62, 73] on link "Practice Questions" at bounding box center [45, 71] width 90 height 20
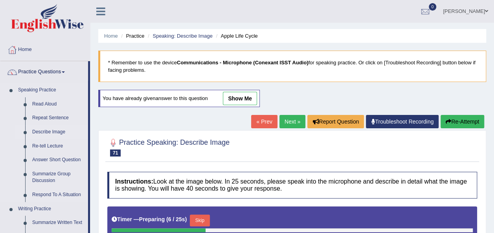
click at [52, 134] on link "Describe Image" at bounding box center [58, 132] width 59 height 14
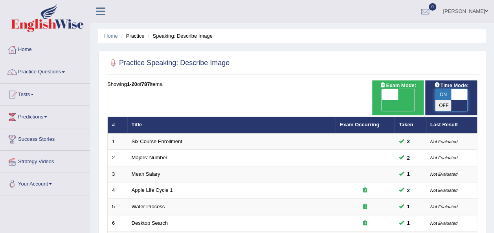
click at [460, 96] on span at bounding box center [459, 94] width 17 height 11
checkbox input "false"
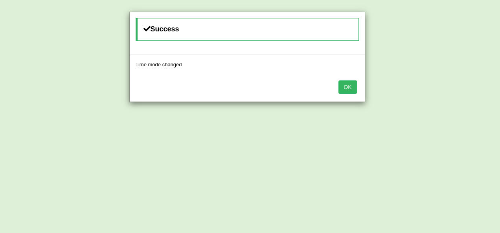
click at [352, 85] on button "OK" at bounding box center [347, 87] width 18 height 13
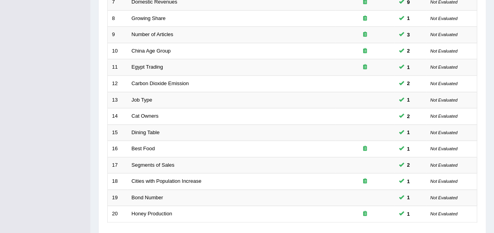
scroll to position [283, 0]
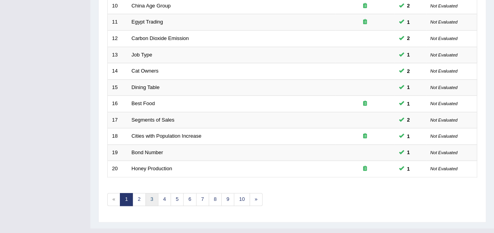
click at [153, 193] on link "3" at bounding box center [151, 199] width 13 height 13
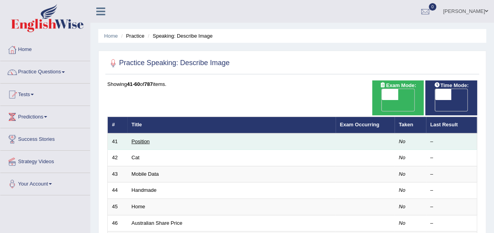
click at [142, 139] on link "Position" at bounding box center [141, 142] width 18 height 6
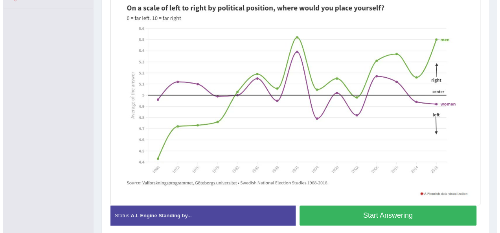
scroll to position [189, 0]
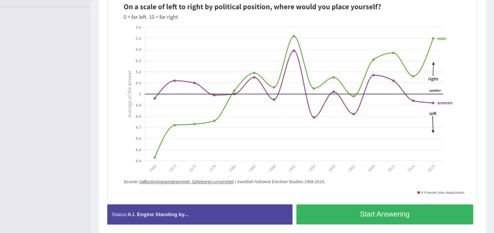
click at [322, 210] on button "Start Answering" at bounding box center [384, 215] width 177 height 20
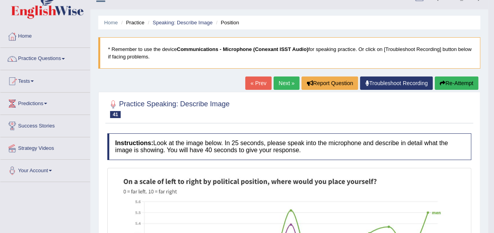
scroll to position [2, 0]
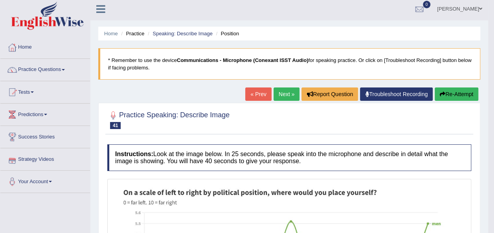
click at [289, 89] on link "Next »" at bounding box center [287, 94] width 26 height 13
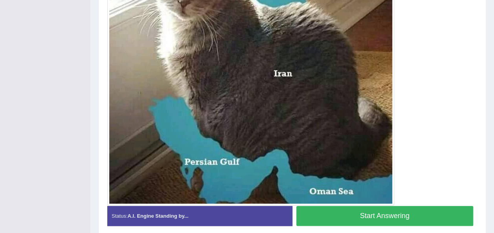
scroll to position [278, 0]
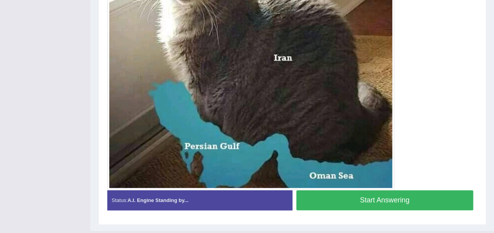
click at [392, 197] on button "Start Answering" at bounding box center [384, 201] width 177 height 20
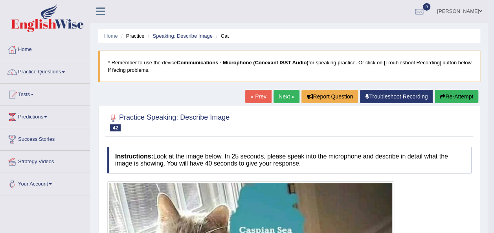
scroll to position [0, 0]
click at [449, 96] on button "Re-Attempt" at bounding box center [457, 96] width 44 height 13
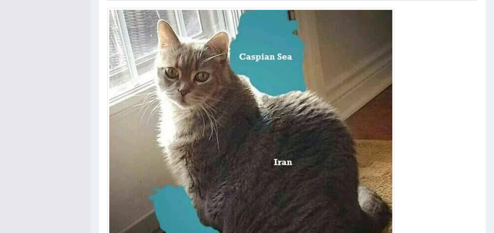
scroll to position [287, 0]
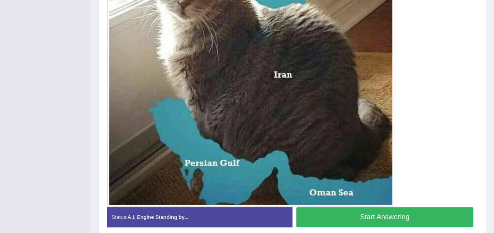
click at [415, 219] on button "Start Answering" at bounding box center [384, 218] width 177 height 20
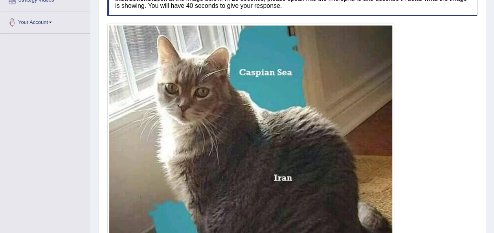
scroll to position [306, 0]
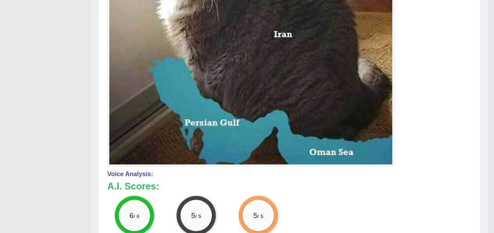
drag, startPoint x: 494, startPoint y: 135, endPoint x: 496, endPoint y: 98, distance: 37.0
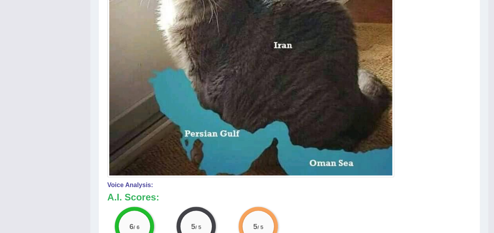
scroll to position [90, 0]
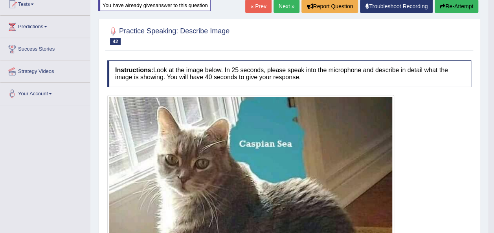
click at [280, 7] on link "Next »" at bounding box center [287, 6] width 26 height 13
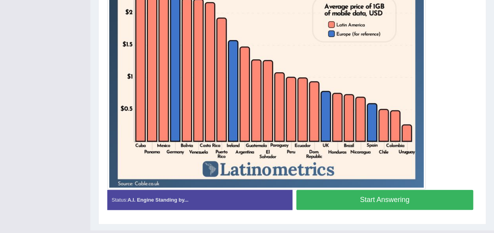
scroll to position [311, 0]
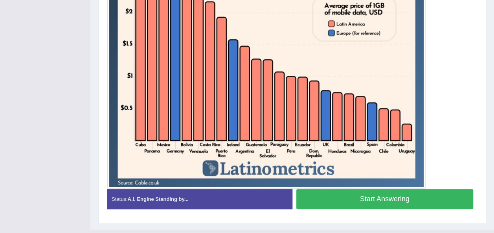
click at [379, 199] on button "Start Answering" at bounding box center [384, 199] width 177 height 20
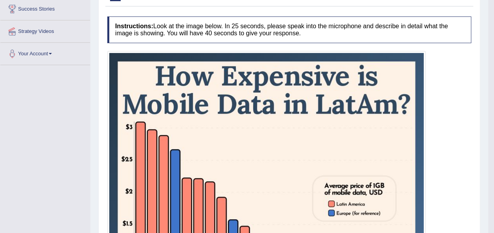
scroll to position [71, 0]
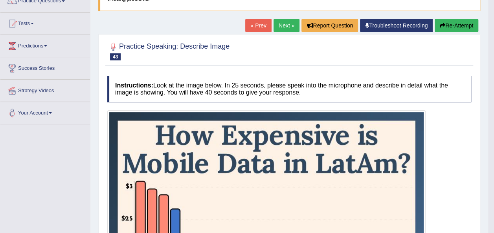
click at [281, 28] on link "Next »" at bounding box center [287, 25] width 26 height 13
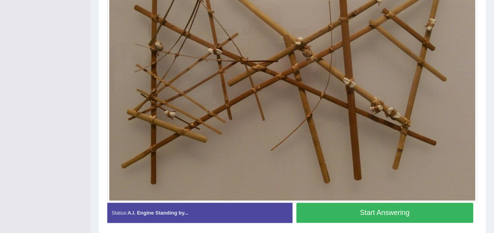
scroll to position [240, 0]
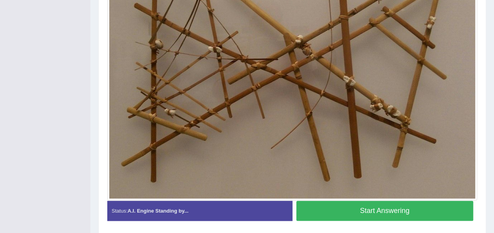
click at [364, 209] on button "Start Answering" at bounding box center [384, 211] width 177 height 20
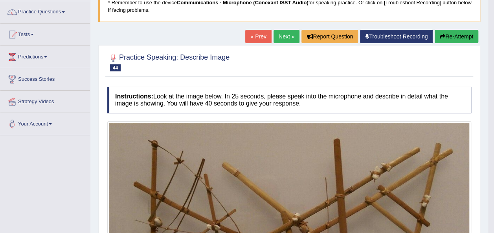
scroll to position [50, 0]
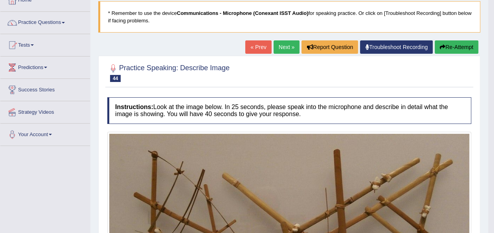
click at [285, 49] on link "Next »" at bounding box center [287, 46] width 26 height 13
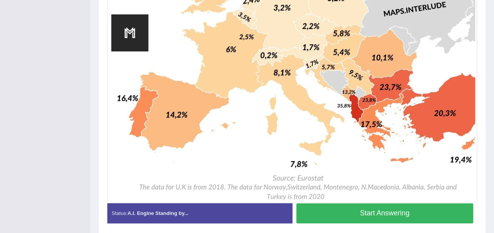
scroll to position [476, 0]
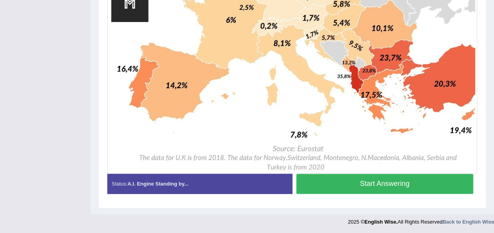
click at [389, 189] on button "Start Answering" at bounding box center [384, 184] width 177 height 20
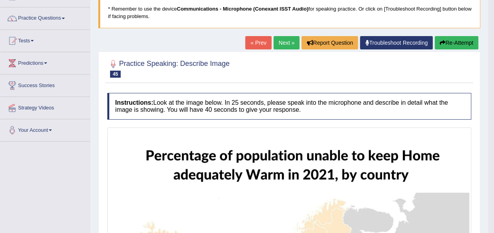
scroll to position [53, 0]
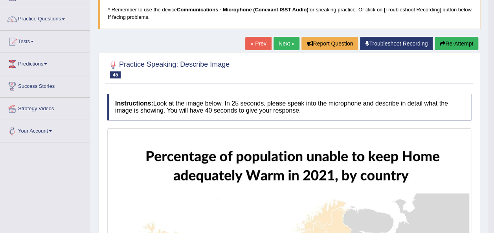
click at [442, 41] on icon "button" at bounding box center [443, 44] width 6 height 6
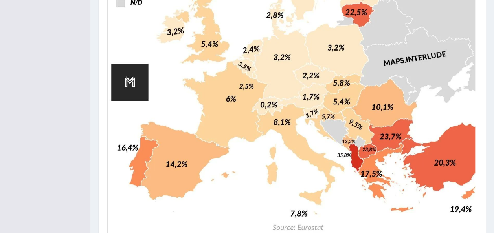
scroll to position [501, 0]
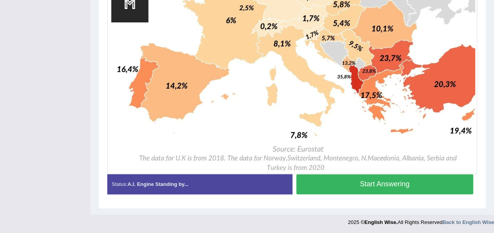
click at [423, 185] on button "Start Answering" at bounding box center [384, 185] width 177 height 20
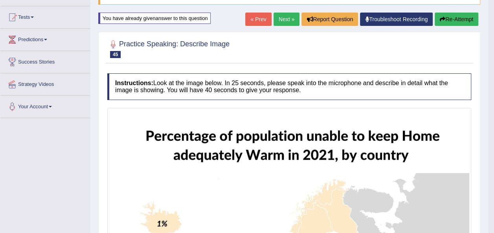
scroll to position [77, 0]
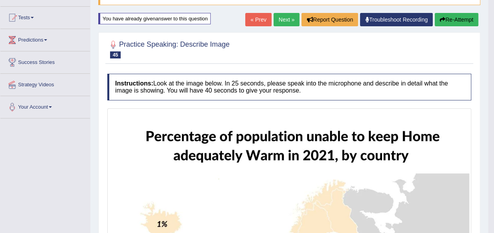
click at [449, 13] on button "Re-Attempt" at bounding box center [457, 19] width 44 height 13
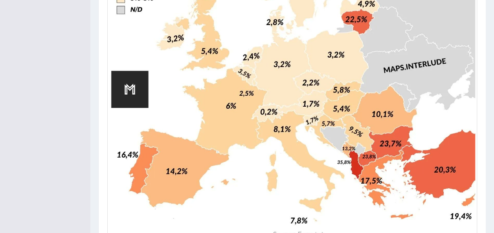
scroll to position [501, 0]
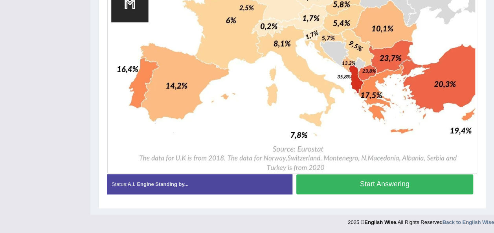
click at [397, 180] on button "Start Answering" at bounding box center [384, 185] width 177 height 20
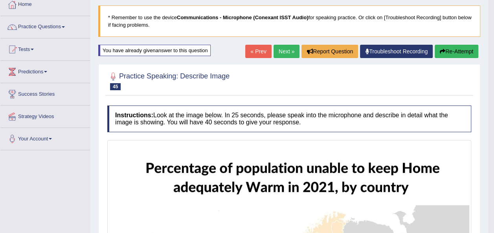
scroll to position [23, 0]
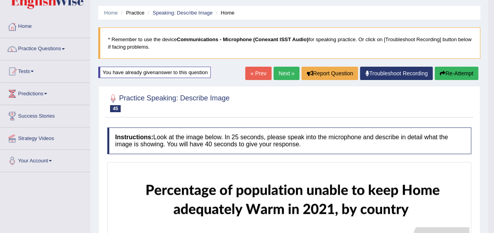
click at [283, 73] on link "Next »" at bounding box center [287, 73] width 26 height 13
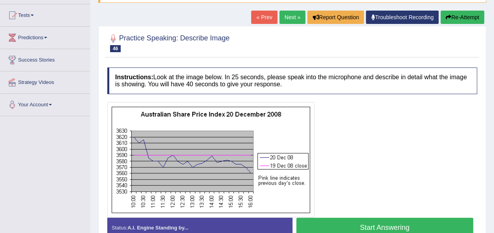
scroll to position [126, 0]
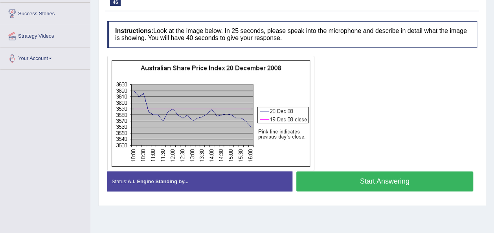
click at [410, 182] on button "Start Answering" at bounding box center [384, 182] width 177 height 20
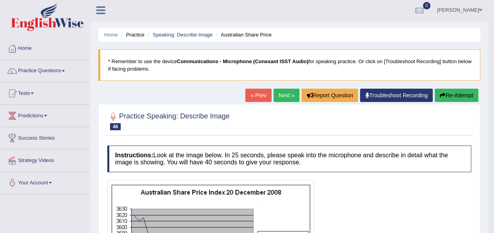
scroll to position [0, 0]
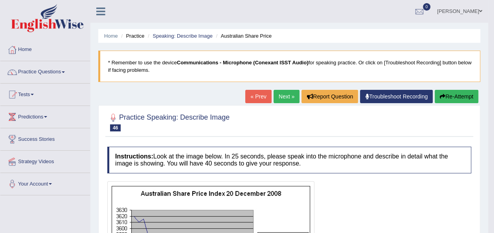
click at [451, 95] on button "Re-Attempt" at bounding box center [457, 96] width 44 height 13
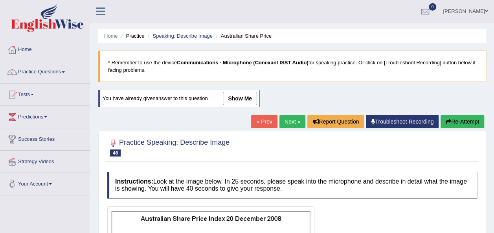
scroll to position [179, 0]
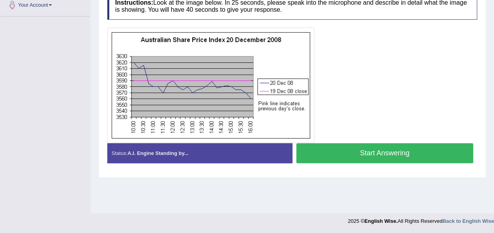
click at [338, 149] on button "Start Answering" at bounding box center [384, 153] width 177 height 20
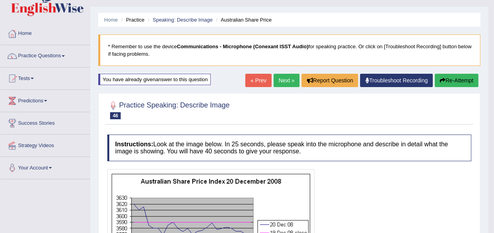
scroll to position [0, 0]
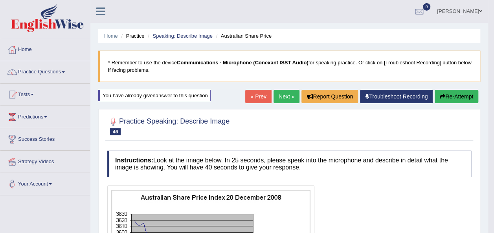
click at [444, 96] on icon "button" at bounding box center [443, 97] width 6 height 6
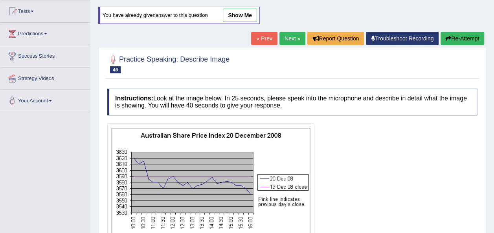
scroll to position [136, 0]
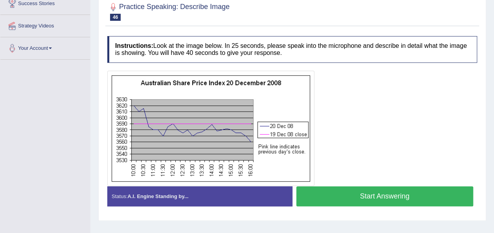
click at [303, 201] on button "Start Answering" at bounding box center [384, 197] width 177 height 20
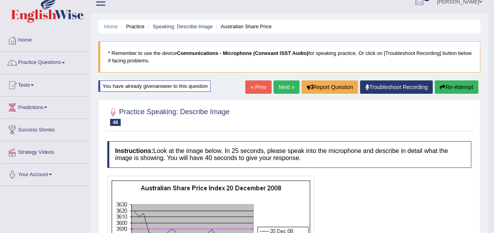
scroll to position [0, 0]
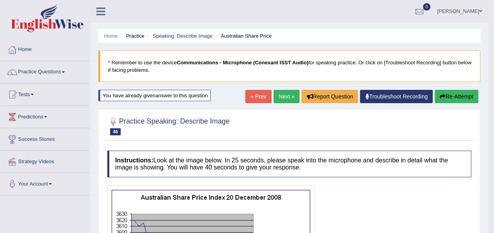
click at [285, 96] on link "Next »" at bounding box center [287, 96] width 26 height 13
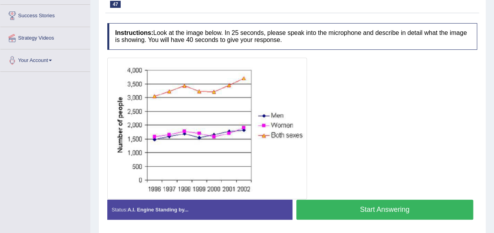
scroll to position [126, 0]
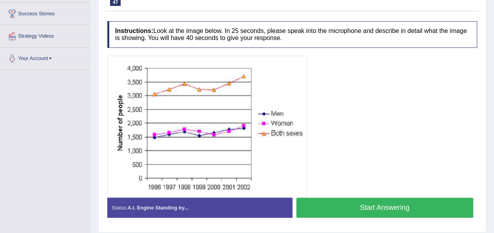
click at [369, 207] on button "Start Answering" at bounding box center [384, 208] width 177 height 20
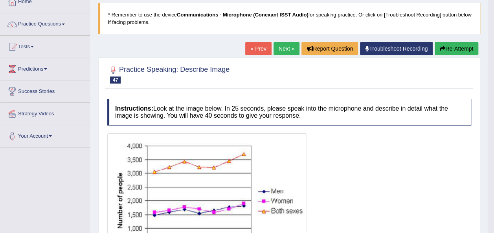
scroll to position [63, 0]
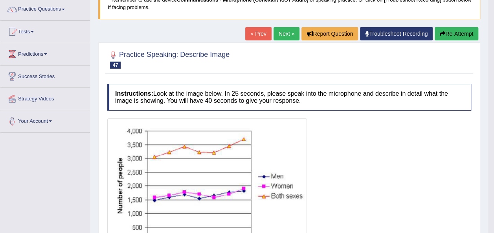
click at [457, 35] on button "Re-Attempt" at bounding box center [457, 33] width 44 height 13
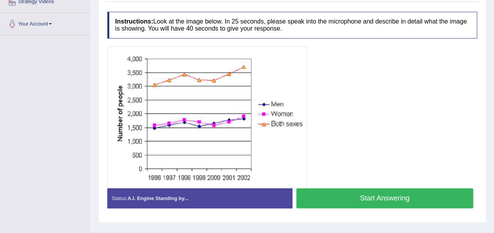
scroll to position [179, 0]
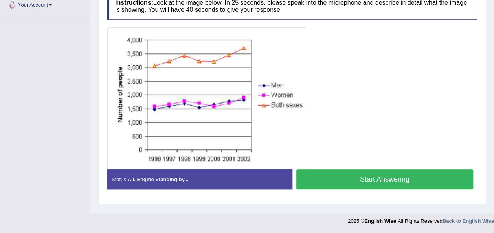
click at [341, 186] on button "Start Answering" at bounding box center [384, 180] width 177 height 20
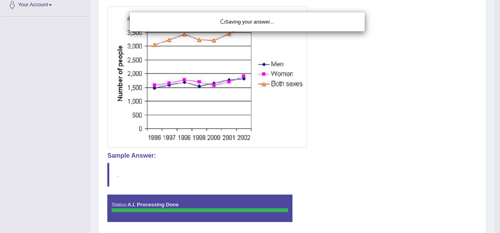
click at [341, 186] on div "Saving your answer..." at bounding box center [250, 116] width 500 height 233
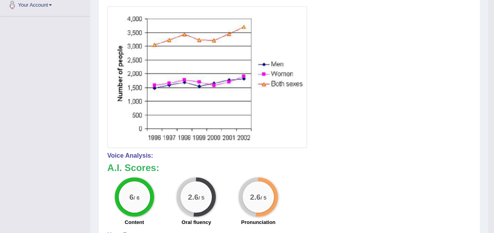
drag, startPoint x: 492, startPoint y: 138, endPoint x: 488, endPoint y: 43, distance: 95.2
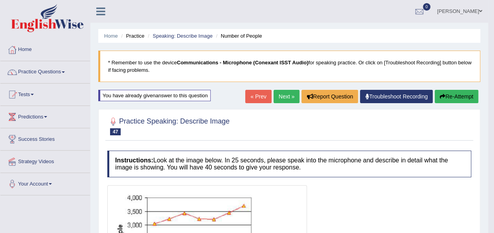
click at [447, 94] on button "Re-Attempt" at bounding box center [457, 96] width 44 height 13
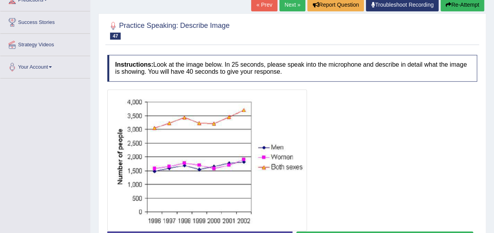
scroll to position [145, 0]
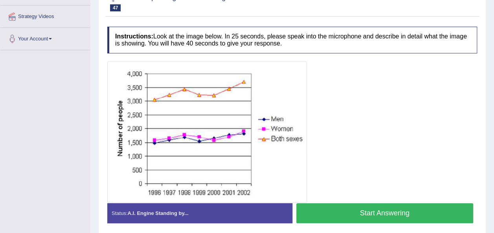
click at [347, 216] on button "Start Answering" at bounding box center [384, 214] width 177 height 20
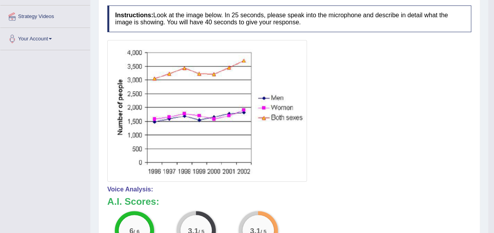
drag, startPoint x: 495, startPoint y: 107, endPoint x: 501, endPoint y: 118, distance: 12.0
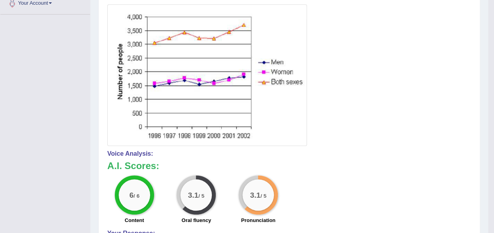
scroll to position [77, 0]
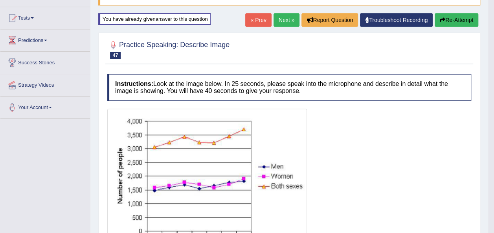
click at [281, 18] on link "Next »" at bounding box center [287, 19] width 26 height 13
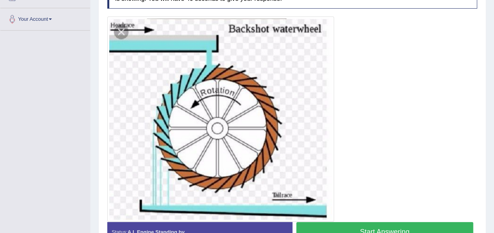
scroll to position [165, 0]
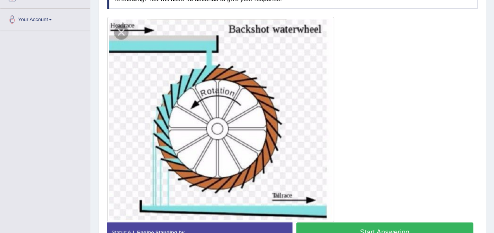
click at [367, 226] on button "Start Answering" at bounding box center [384, 233] width 177 height 20
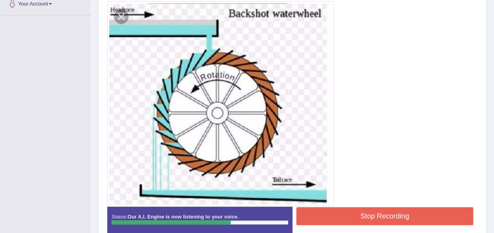
scroll to position [220, 0]
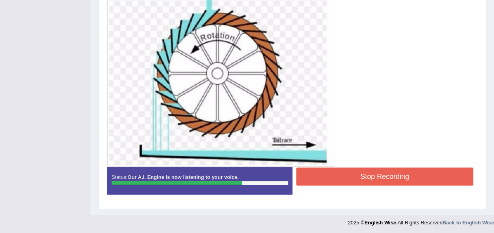
click at [351, 180] on button "Stop Recording" at bounding box center [384, 177] width 177 height 18
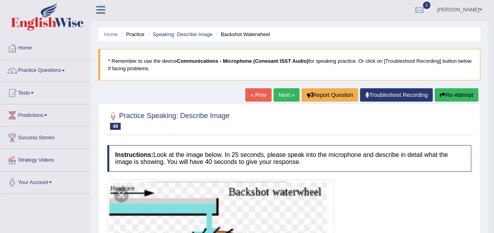
scroll to position [0, 0]
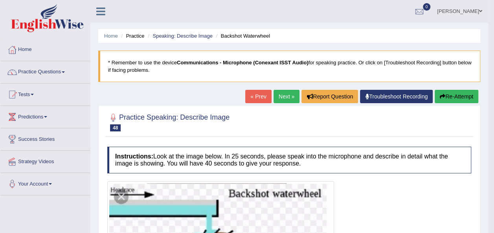
click at [454, 101] on button "Re-Attempt" at bounding box center [457, 96] width 44 height 13
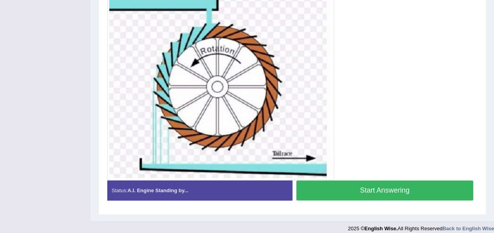
click at [372, 189] on button "Start Answering" at bounding box center [384, 191] width 177 height 20
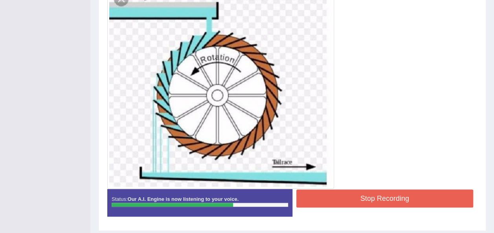
scroll to position [224, 0]
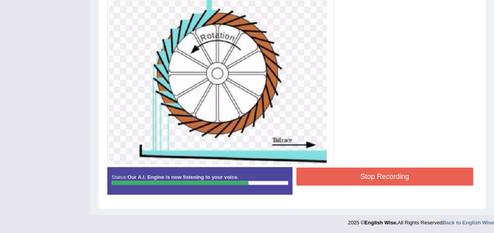
click at [373, 170] on button "Stop Recording" at bounding box center [384, 177] width 177 height 18
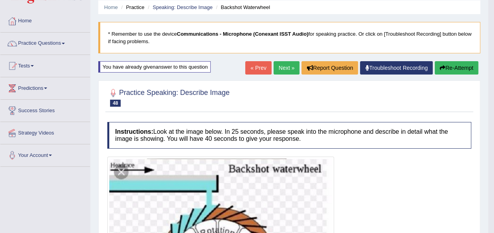
scroll to position [28, 0]
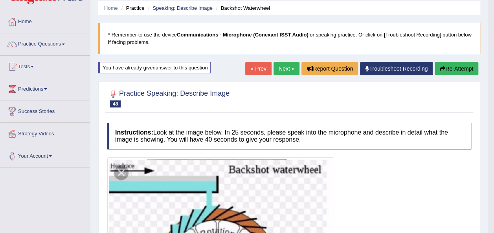
click at [283, 71] on link "Next »" at bounding box center [287, 68] width 26 height 13
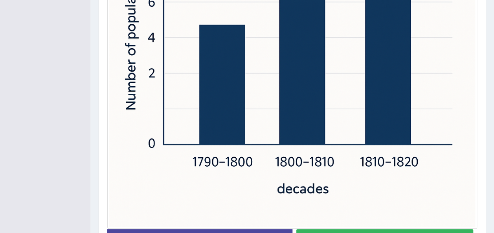
scroll to position [330, 0]
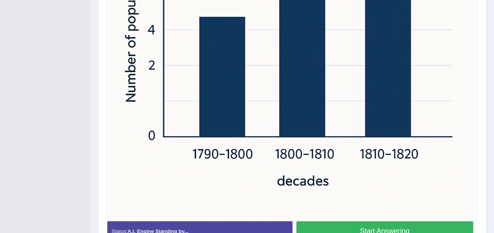
click at [316, 226] on button "Start Answering" at bounding box center [384, 232] width 177 height 20
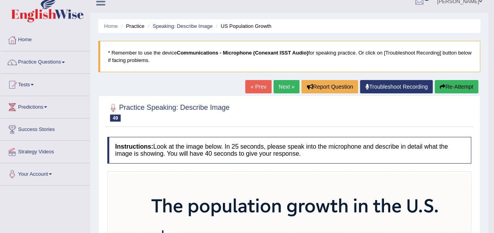
scroll to position [0, 0]
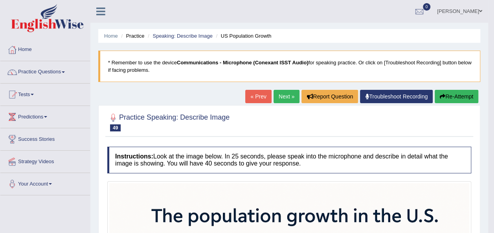
click at [281, 95] on link "Next »" at bounding box center [287, 96] width 26 height 13
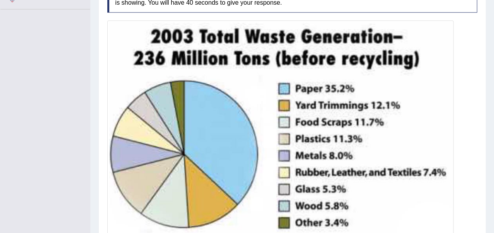
scroll to position [189, 0]
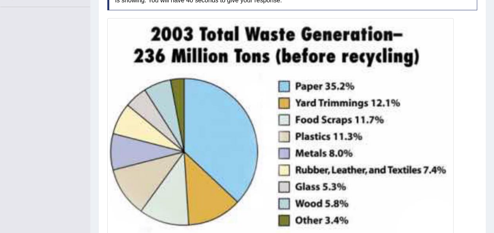
click at [492, 129] on div "Home Practice Speaking: Describe Image Waste Generation * Remember to use the d…" at bounding box center [292, 43] width 404 height 465
drag, startPoint x: 492, startPoint y: 129, endPoint x: 494, endPoint y: 136, distance: 7.0
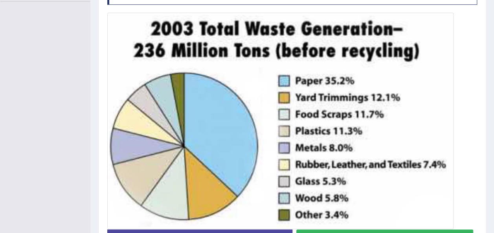
scroll to position [195, 0]
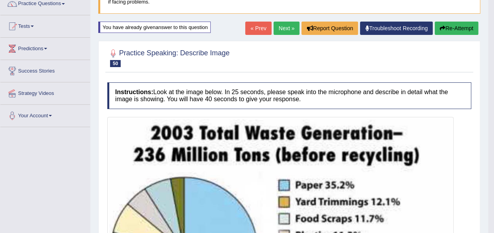
scroll to position [46, 0]
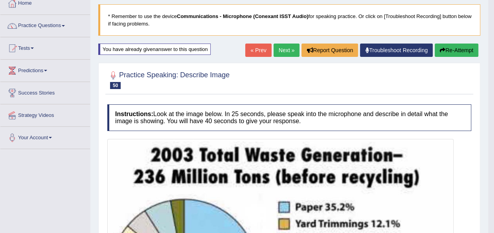
click at [457, 47] on button "Re-Attempt" at bounding box center [457, 50] width 44 height 13
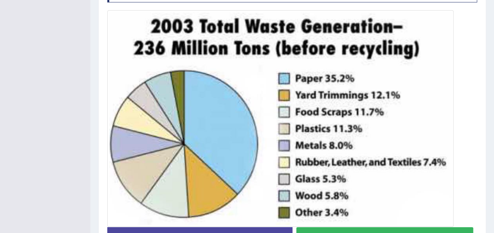
scroll to position [205, 0]
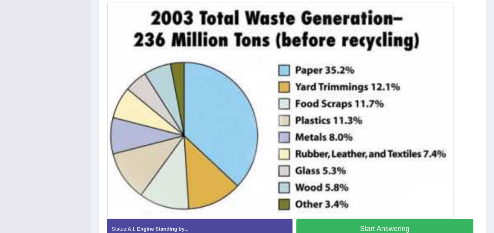
click at [377, 225] on button "Start Answering" at bounding box center [384, 229] width 177 height 20
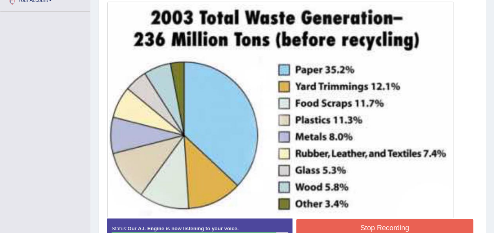
click at [412, 222] on button "Stop Recording" at bounding box center [384, 228] width 177 height 18
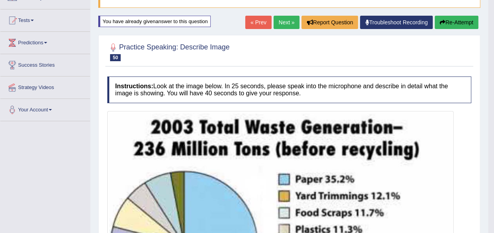
scroll to position [42, 0]
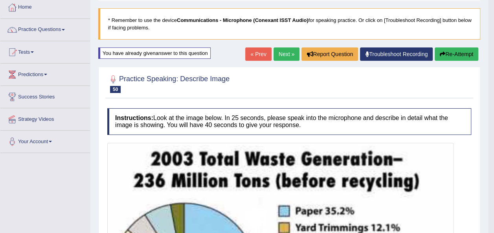
click at [449, 51] on button "Re-Attempt" at bounding box center [457, 54] width 44 height 13
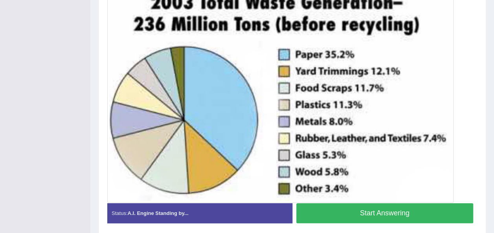
scroll to position [239, 0]
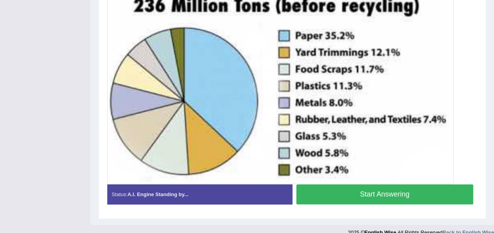
click at [388, 196] on button "Start Answering" at bounding box center [384, 195] width 177 height 20
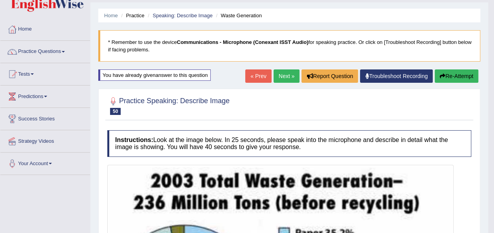
scroll to position [0, 0]
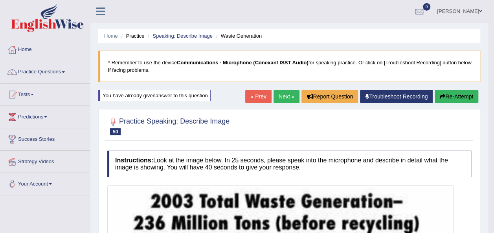
click at [448, 97] on button "Re-Attempt" at bounding box center [457, 96] width 44 height 13
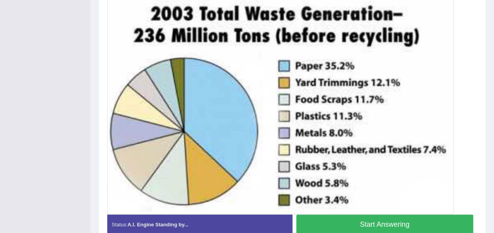
scroll to position [219, 0]
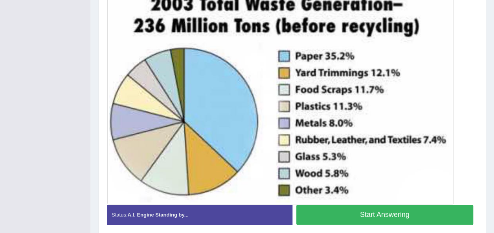
drag, startPoint x: 414, startPoint y: 213, endPoint x: 441, endPoint y: 208, distance: 27.1
click at [441, 208] on button "Start Answering" at bounding box center [384, 215] width 177 height 20
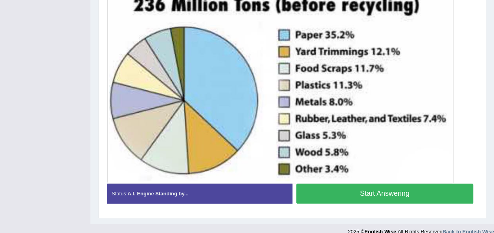
scroll to position [198, 0]
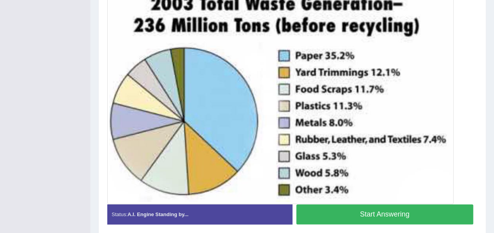
click at [441, 208] on button "Start Answering" at bounding box center [384, 215] width 177 height 20
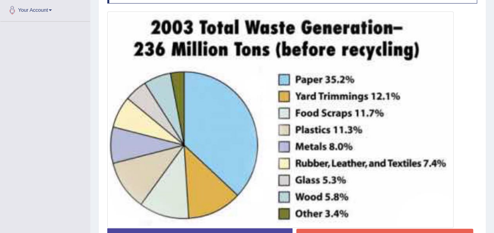
scroll to position [236, 0]
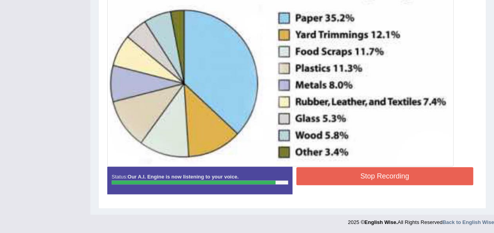
click at [397, 170] on button "Stop Recording" at bounding box center [384, 176] width 177 height 18
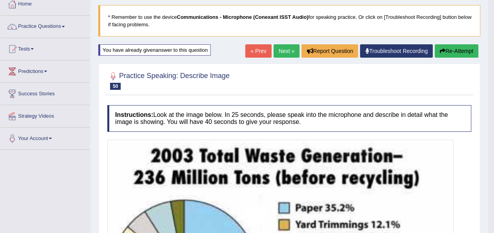
scroll to position [0, 0]
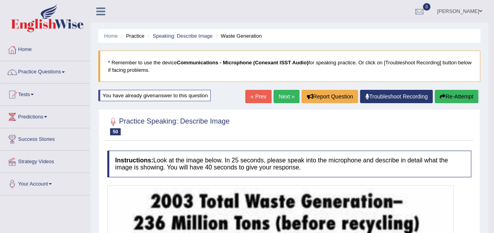
click at [278, 95] on link "Next »" at bounding box center [287, 96] width 26 height 13
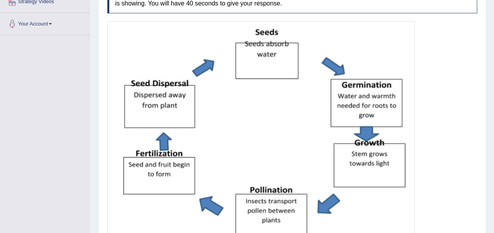
scroll to position [187, 0]
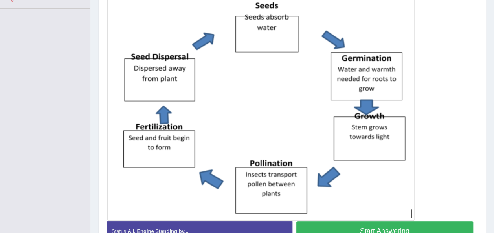
click at [316, 223] on button "Start Answering" at bounding box center [384, 232] width 177 height 20
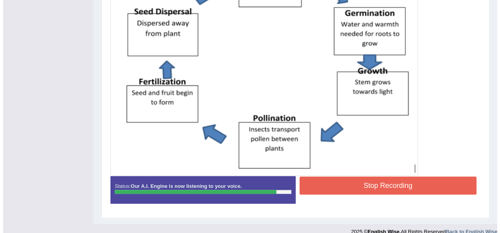
scroll to position [241, 0]
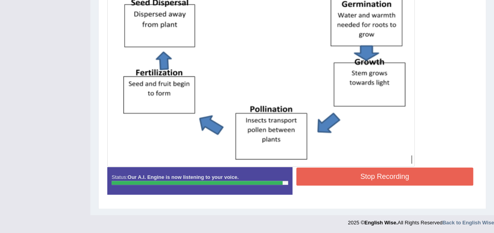
click at [339, 179] on button "Stop Recording" at bounding box center [384, 177] width 177 height 18
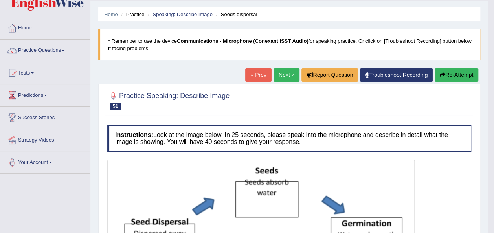
scroll to position [21, 0]
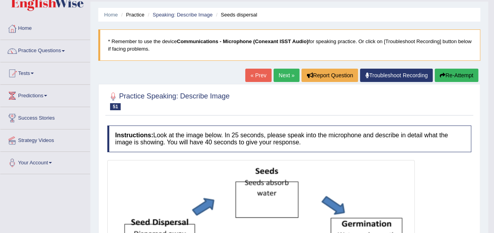
click at [450, 71] on button "Re-Attempt" at bounding box center [457, 75] width 44 height 13
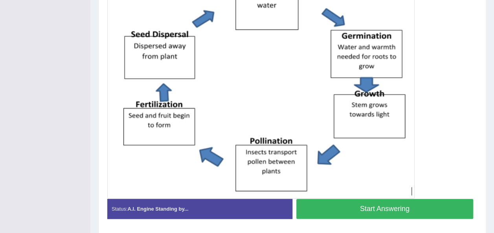
scroll to position [239, 0]
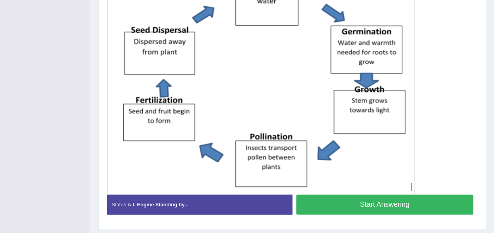
click at [368, 199] on button "Start Answering" at bounding box center [384, 205] width 177 height 20
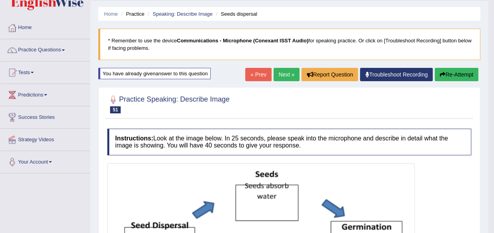
scroll to position [11, 0]
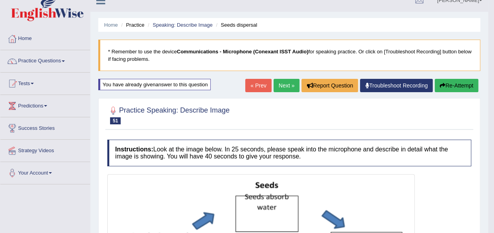
click at [445, 84] on button "Re-Attempt" at bounding box center [457, 85] width 44 height 13
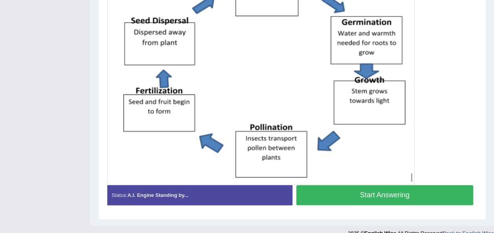
scroll to position [254, 0]
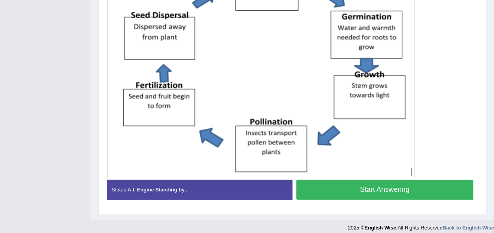
drag, startPoint x: 435, startPoint y: 190, endPoint x: 454, endPoint y: 182, distance: 20.8
click at [454, 182] on button "Start Answering" at bounding box center [384, 190] width 177 height 20
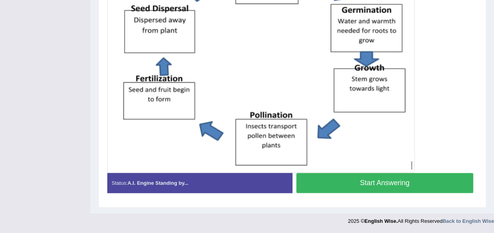
scroll to position [233, 0]
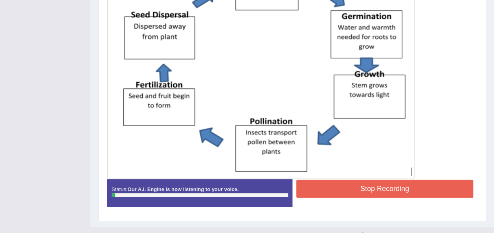
drag, startPoint x: 454, startPoint y: 182, endPoint x: 498, endPoint y: 186, distance: 44.7
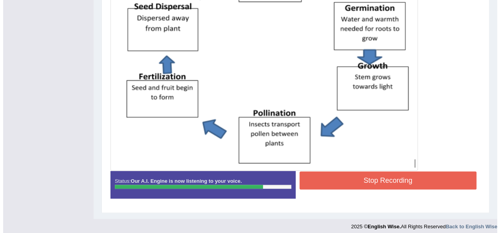
scroll to position [245, 0]
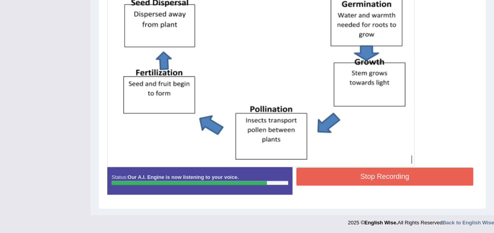
click at [431, 172] on button "Stop Recording" at bounding box center [384, 177] width 177 height 18
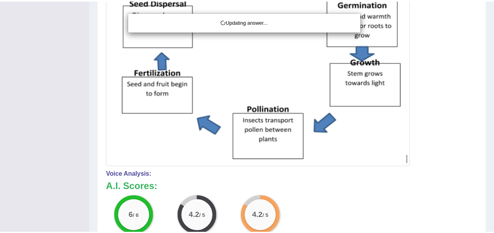
scroll to position [261, 0]
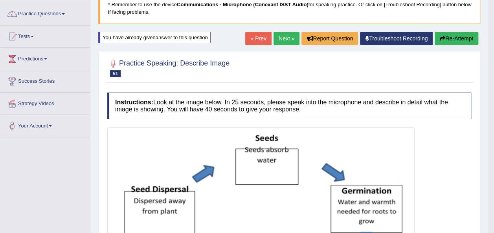
drag, startPoint x: 498, startPoint y: 135, endPoint x: 500, endPoint y: 88, distance: 46.8
click at [494, 88] on html "Toggle navigation Home Practice Questions Speaking Practice Read Aloud Repeat S…" at bounding box center [247, 58] width 494 height 233
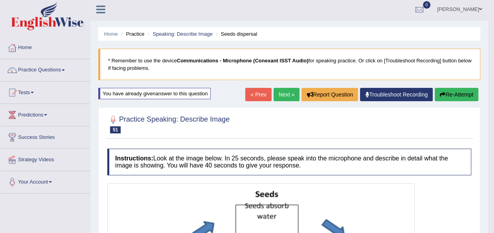
click at [283, 94] on link "Next »" at bounding box center [287, 94] width 26 height 13
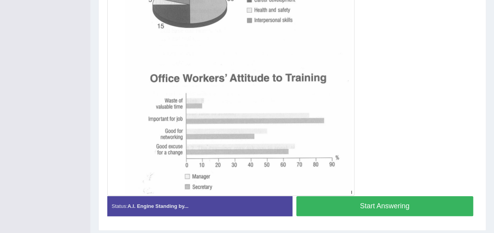
scroll to position [251, 0]
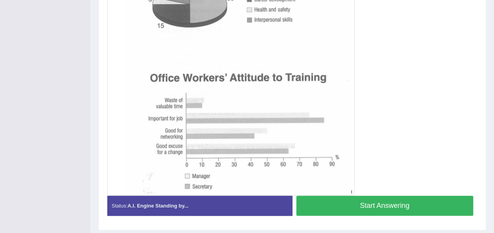
click at [419, 212] on button "Start Answering" at bounding box center [384, 206] width 177 height 20
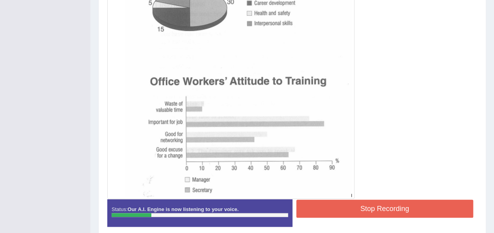
scroll to position [256, 0]
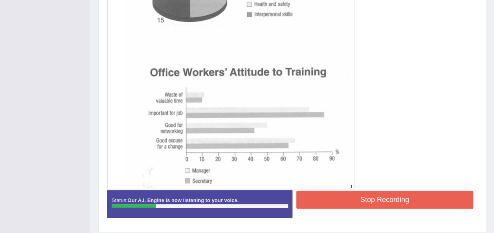
click at [420, 197] on button "Stop Recording" at bounding box center [384, 200] width 177 height 18
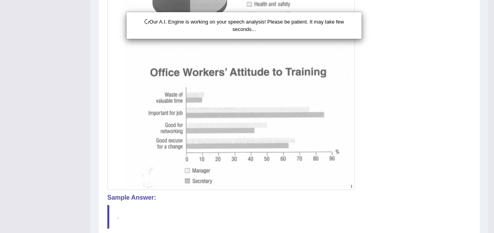
scroll to position [52, 0]
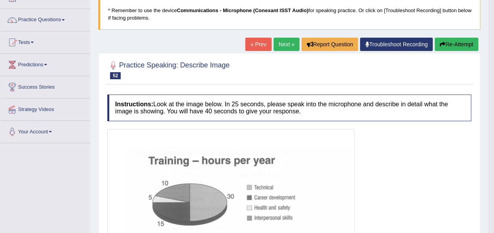
click at [465, 43] on button "Re-Attempt" at bounding box center [457, 44] width 44 height 13
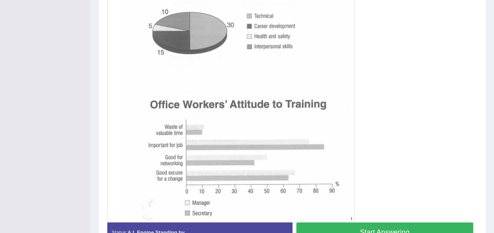
scroll to position [297, 0]
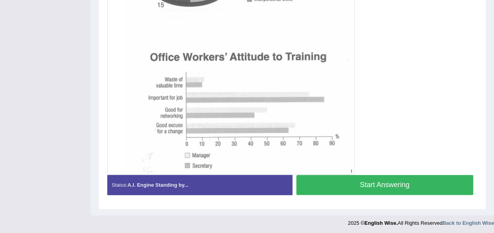
click at [409, 189] on button "Start Answering" at bounding box center [384, 185] width 177 height 20
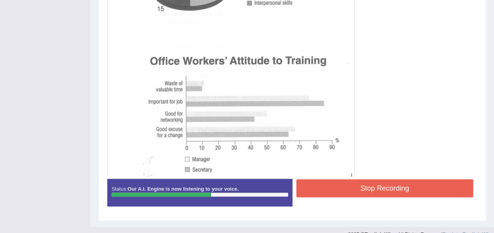
scroll to position [284, 0]
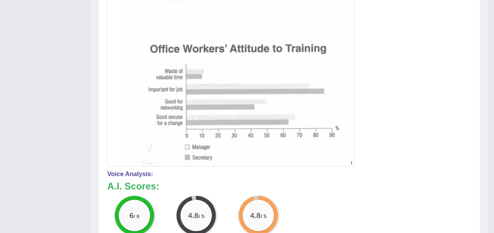
drag, startPoint x: 499, startPoint y: 127, endPoint x: 481, endPoint y: 83, distance: 47.6
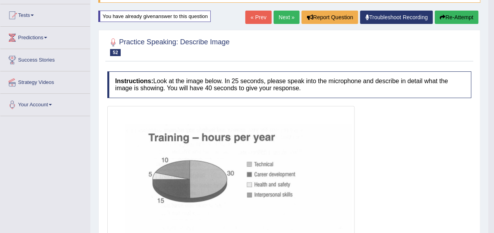
click at [287, 14] on link "Next »" at bounding box center [287, 17] width 26 height 13
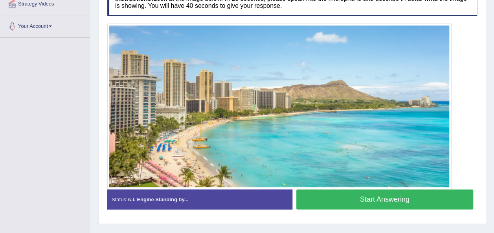
scroll to position [160, 0]
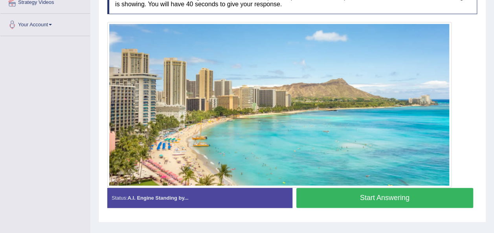
click at [359, 195] on button "Start Answering" at bounding box center [384, 198] width 177 height 20
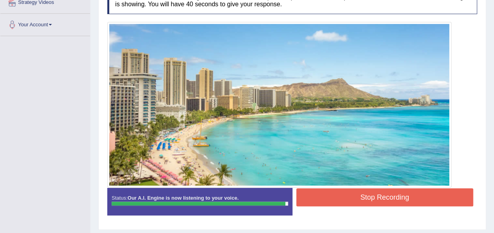
click at [375, 191] on button "Stop Recording" at bounding box center [384, 198] width 177 height 18
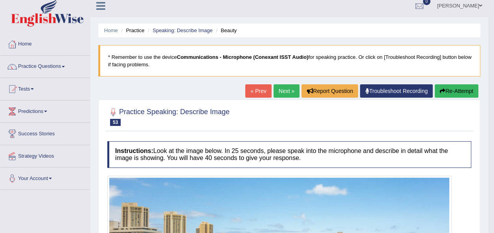
scroll to position [0, 0]
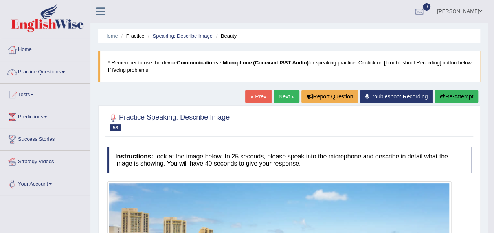
click at [284, 94] on link "Next »" at bounding box center [287, 96] width 26 height 13
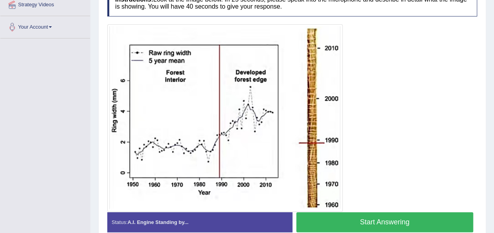
scroll to position [173, 0]
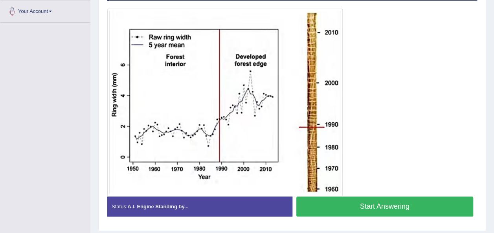
click at [354, 204] on button "Start Answering" at bounding box center [384, 207] width 177 height 20
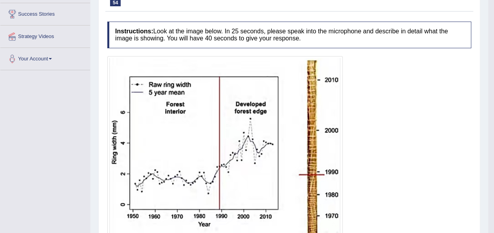
scroll to position [37, 0]
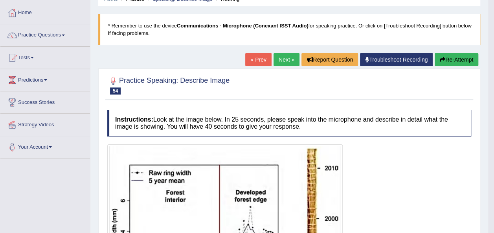
click at [282, 56] on link "Next »" at bounding box center [287, 59] width 26 height 13
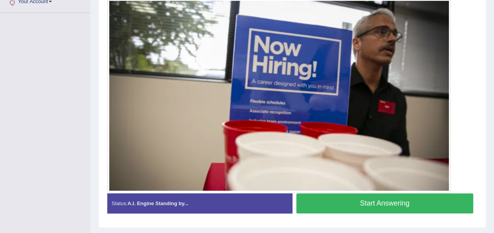
scroll to position [194, 0]
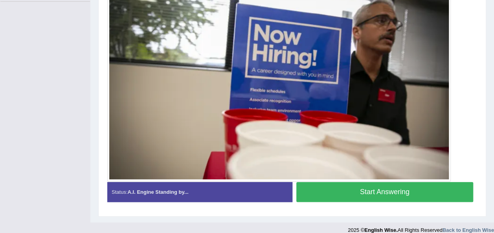
click at [441, 201] on button "Start Answering" at bounding box center [384, 192] width 177 height 20
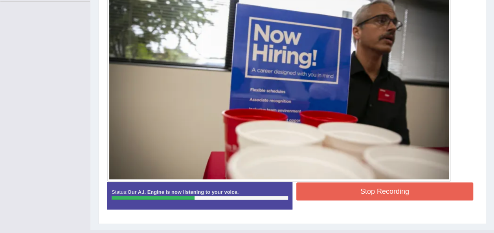
scroll to position [209, 0]
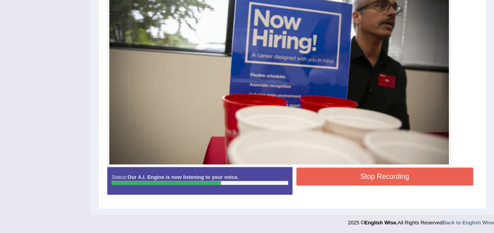
drag, startPoint x: 493, startPoint y: 174, endPoint x: 496, endPoint y: 126, distance: 48.1
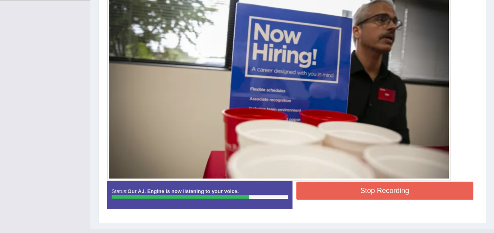
scroll to position [196, 0]
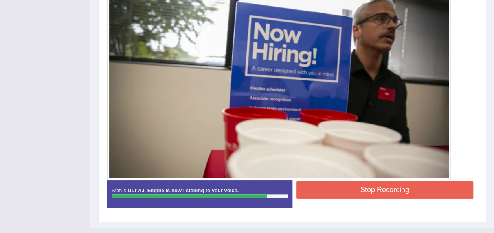
click at [411, 194] on button "Stop Recording" at bounding box center [384, 190] width 177 height 18
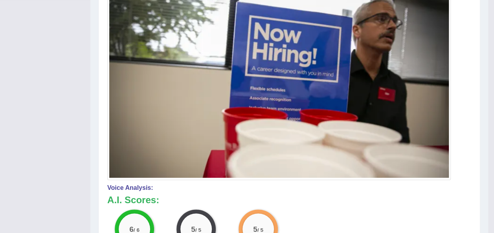
scroll to position [0, 0]
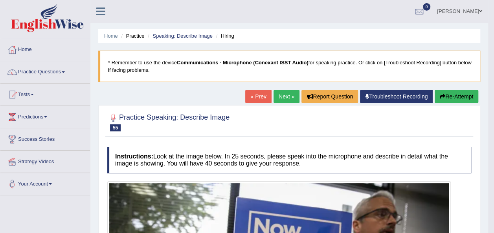
click at [281, 97] on link "Next »" at bounding box center [287, 96] width 26 height 13
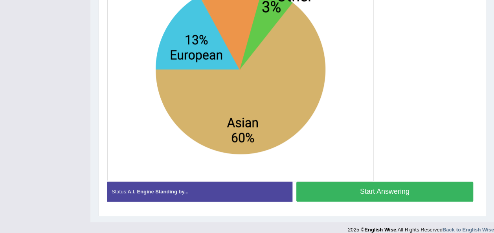
scroll to position [255, 0]
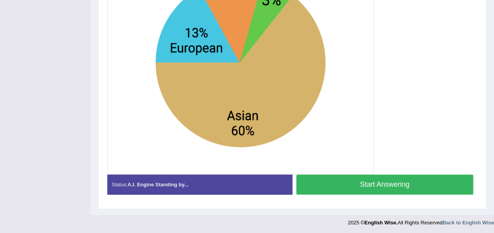
click at [414, 183] on button "Start Answering" at bounding box center [384, 185] width 177 height 20
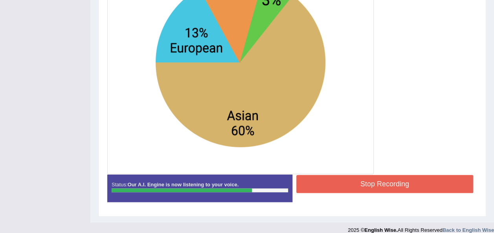
click at [425, 182] on button "Stop Recording" at bounding box center [384, 184] width 177 height 18
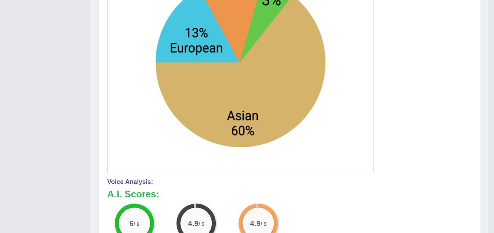
scroll to position [51, 0]
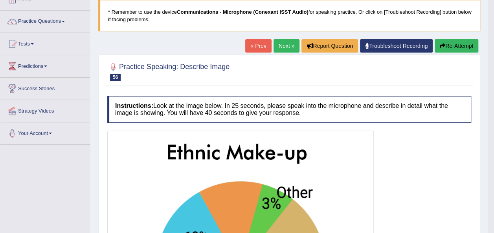
click at [280, 50] on link "Next »" at bounding box center [287, 45] width 26 height 13
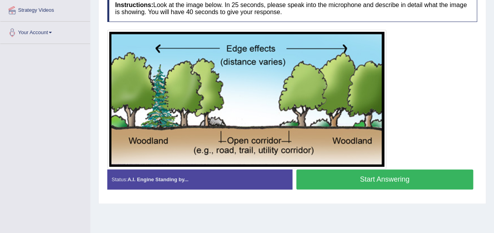
scroll to position [154, 0]
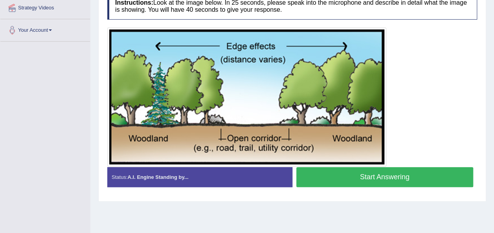
click at [370, 178] on button "Start Answering" at bounding box center [384, 177] width 177 height 20
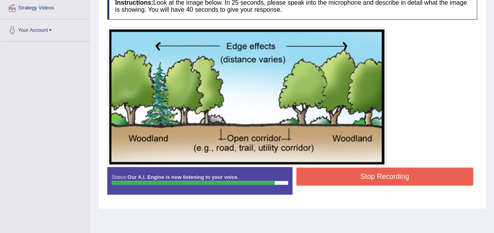
click at [328, 168] on button "Stop Recording" at bounding box center [384, 177] width 177 height 18
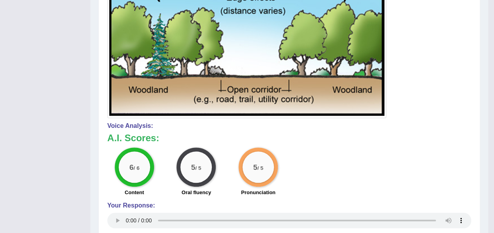
scroll to position [204, 0]
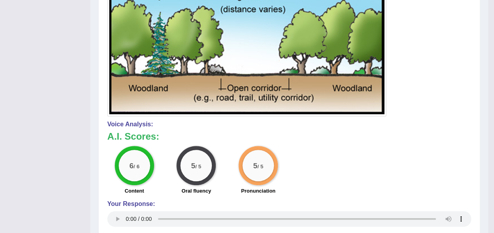
drag, startPoint x: 497, startPoint y: 105, endPoint x: 460, endPoint y: 19, distance: 93.7
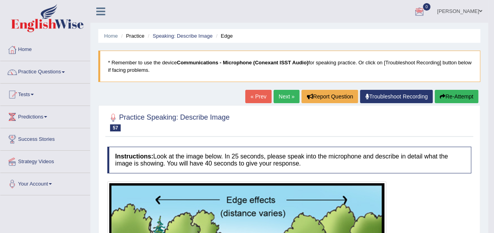
click at [279, 99] on link "Next »" at bounding box center [287, 96] width 26 height 13
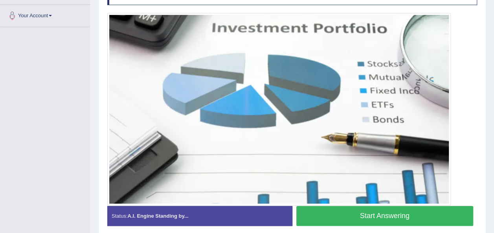
scroll to position [178, 0]
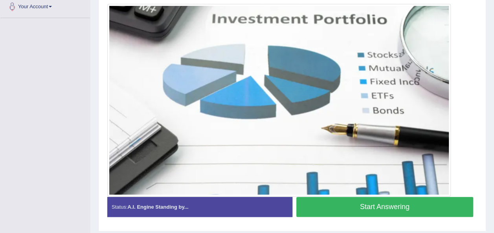
click at [443, 206] on button "Start Answering" at bounding box center [384, 207] width 177 height 20
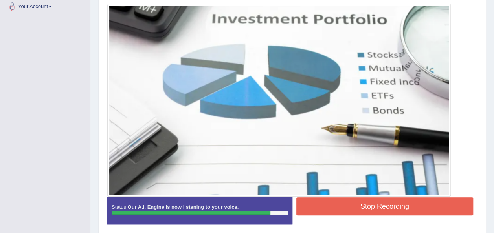
click at [427, 206] on button "Stop Recording" at bounding box center [384, 207] width 177 height 18
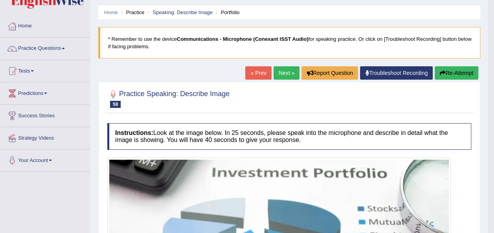
scroll to position [20, 0]
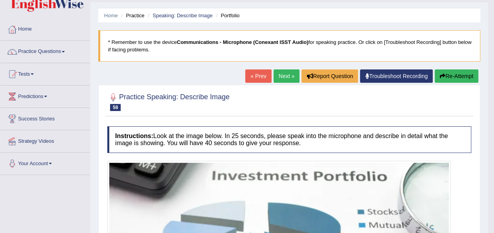
click at [445, 79] on button "Re-Attempt" at bounding box center [457, 76] width 44 height 13
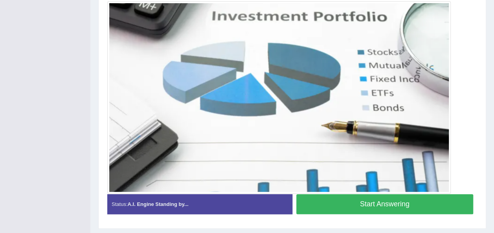
scroll to position [224, 0]
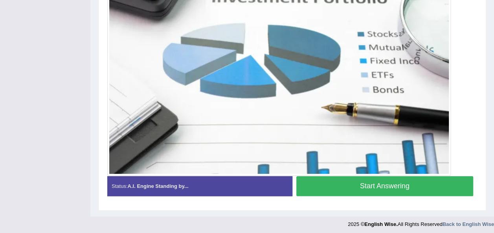
click at [432, 183] on button "Start Answering" at bounding box center [384, 186] width 177 height 20
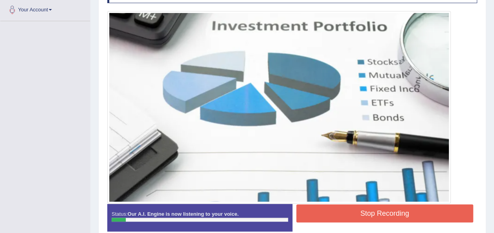
scroll to position [177, 0]
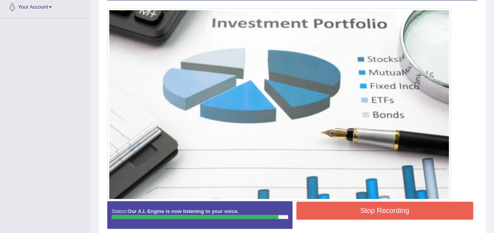
click at [342, 214] on button "Stop Recording" at bounding box center [384, 211] width 177 height 18
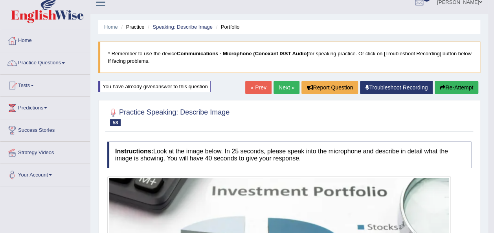
scroll to position [4, 0]
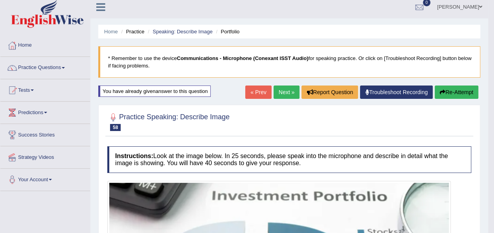
click at [280, 86] on link "Next »" at bounding box center [287, 92] width 26 height 13
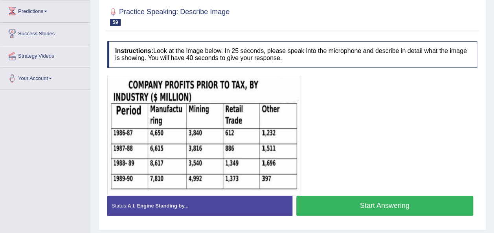
scroll to position [105, 0]
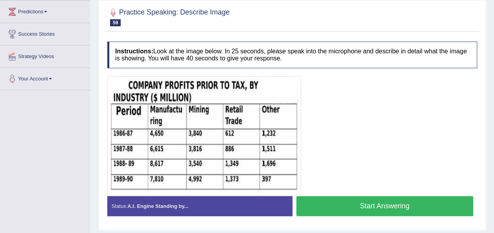
click at [417, 202] on button "Start Answering" at bounding box center [384, 207] width 177 height 20
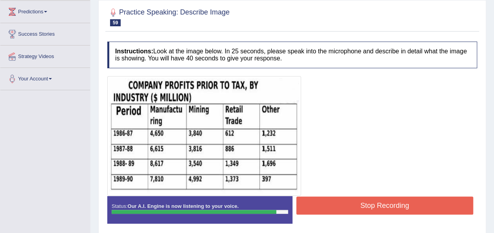
click at [332, 208] on button "Stop Recording" at bounding box center [384, 206] width 177 height 18
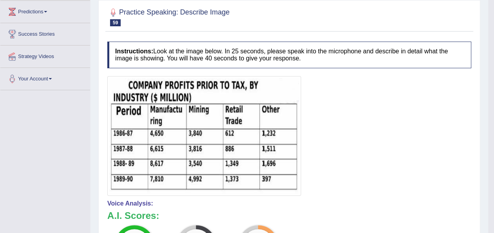
scroll to position [0, 0]
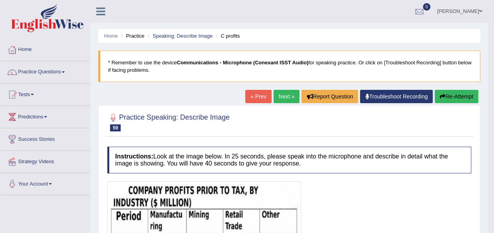
click at [453, 94] on button "Re-Attempt" at bounding box center [457, 96] width 44 height 13
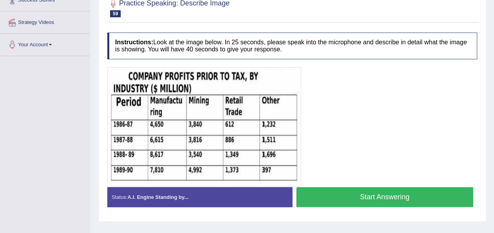
scroll to position [179, 0]
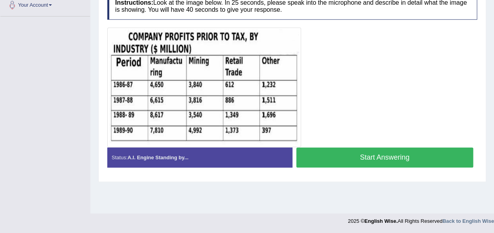
click at [328, 156] on button "Start Answering" at bounding box center [384, 158] width 177 height 20
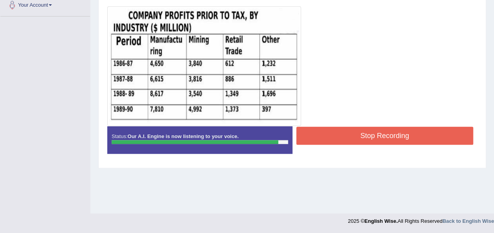
click at [423, 129] on button "Stop Recording" at bounding box center [384, 136] width 177 height 18
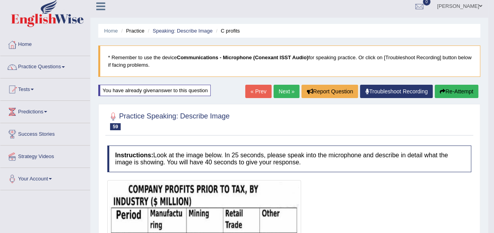
scroll to position [0, 0]
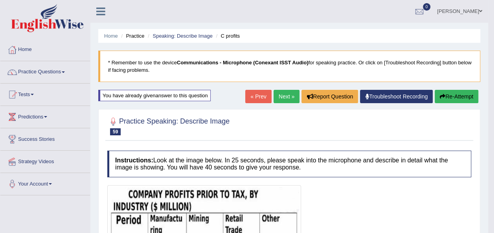
click at [448, 97] on button "Re-Attempt" at bounding box center [457, 96] width 44 height 13
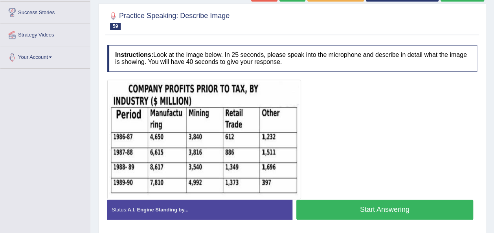
scroll to position [164, 0]
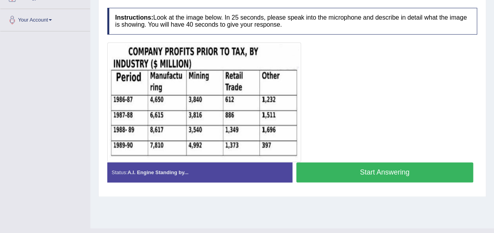
click at [389, 172] on button "Start Answering" at bounding box center [384, 173] width 177 height 20
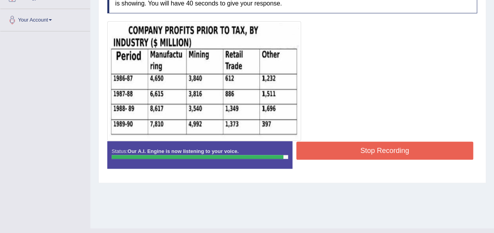
click at [376, 154] on button "Stop Recording" at bounding box center [384, 151] width 177 height 18
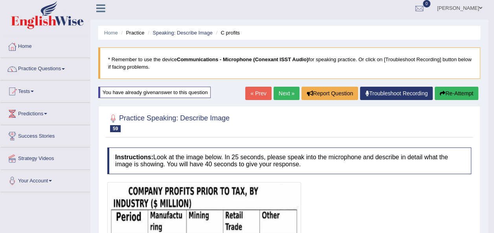
scroll to position [0, 0]
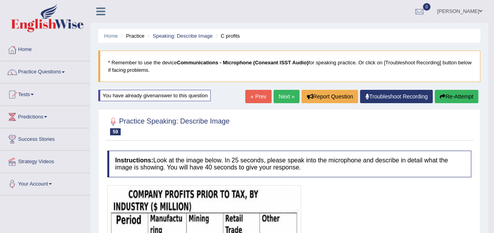
click at [283, 96] on link "Next »" at bounding box center [287, 96] width 26 height 13
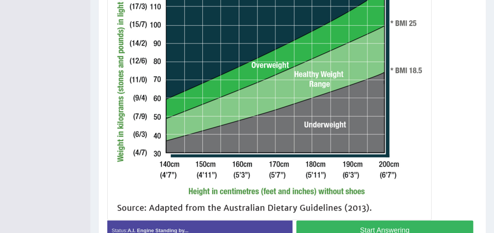
scroll to position [364, 0]
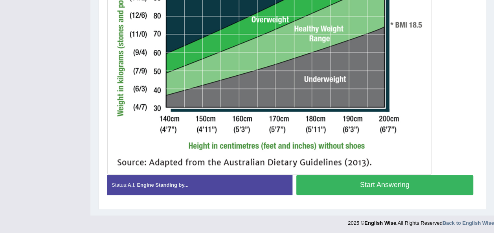
click at [423, 177] on button "Start Answering" at bounding box center [384, 185] width 177 height 20
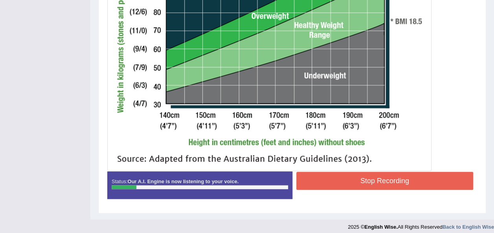
scroll to position [351, 0]
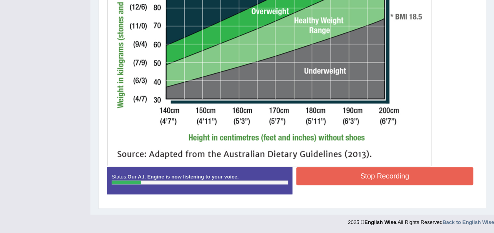
click at [419, 177] on button "Stop Recording" at bounding box center [384, 176] width 177 height 18
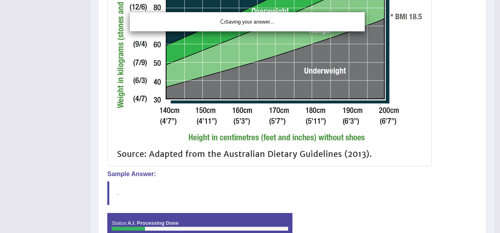
click at [495, 200] on div "Saving your answer..." at bounding box center [250, 116] width 500 height 233
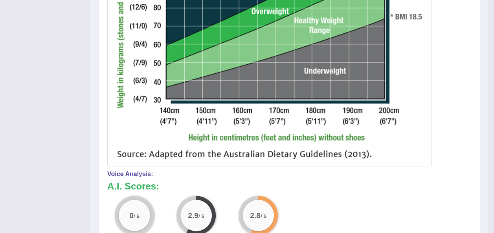
drag, startPoint x: 493, startPoint y: 171, endPoint x: 494, endPoint y: 121, distance: 49.5
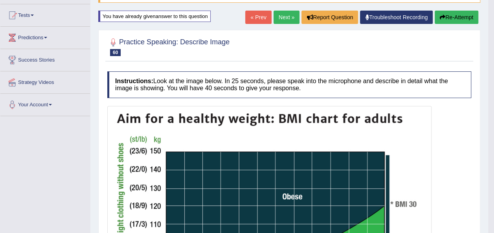
scroll to position [68, 0]
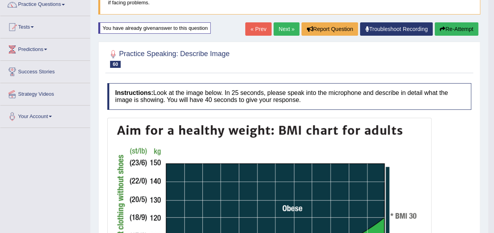
click at [454, 28] on button "Re-Attempt" at bounding box center [457, 28] width 44 height 13
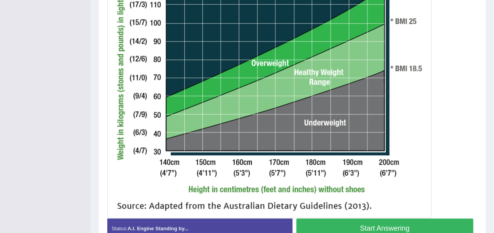
scroll to position [343, 0]
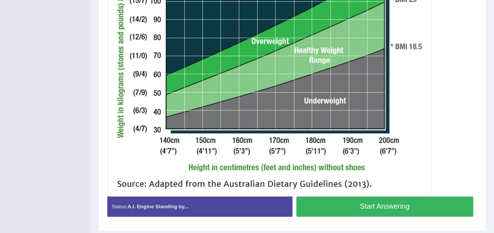
click at [430, 205] on button "Start Answering" at bounding box center [384, 207] width 177 height 20
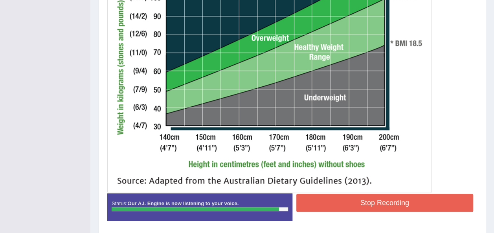
scroll to position [351, 0]
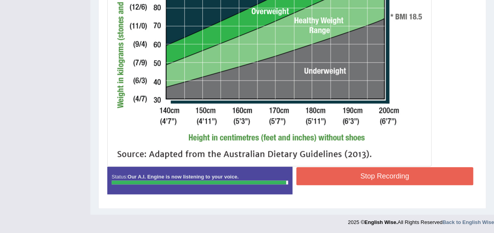
click at [395, 180] on button "Stop Recording" at bounding box center [384, 176] width 177 height 18
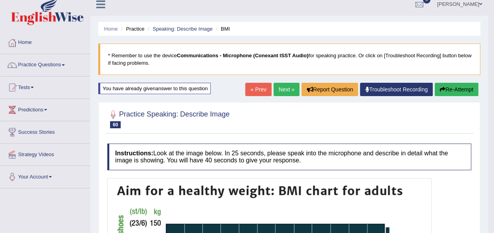
scroll to position [6, 0]
